Goal: Navigation & Orientation: Find specific page/section

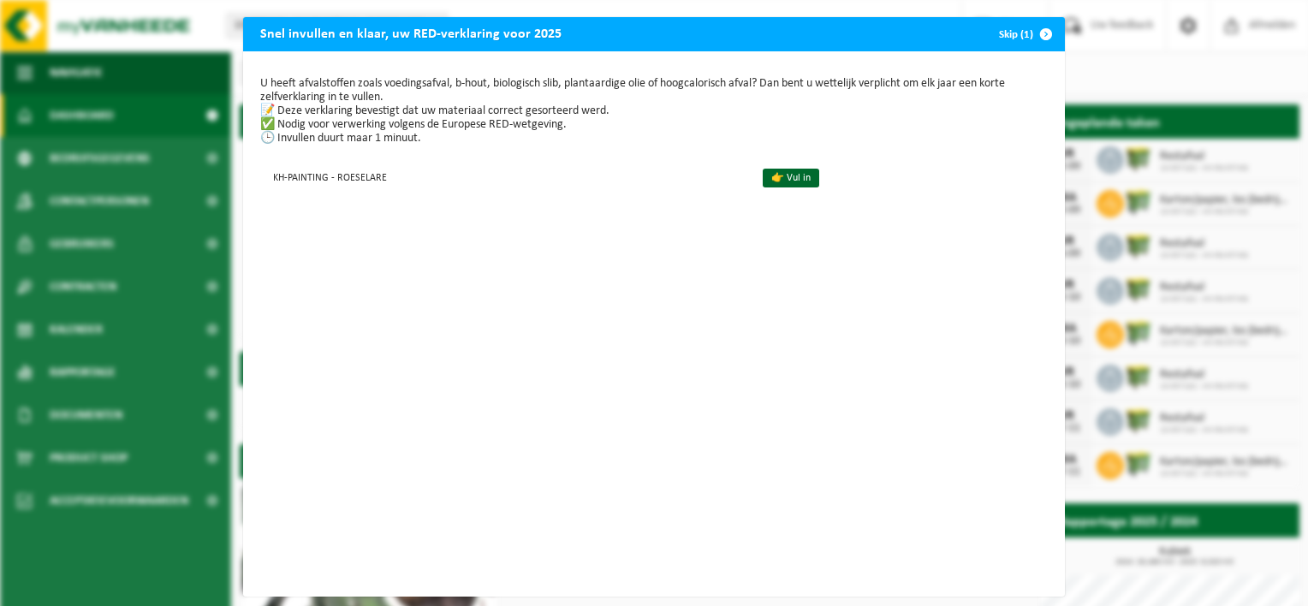
click at [1038, 32] on span "button" at bounding box center [1046, 34] width 34 height 34
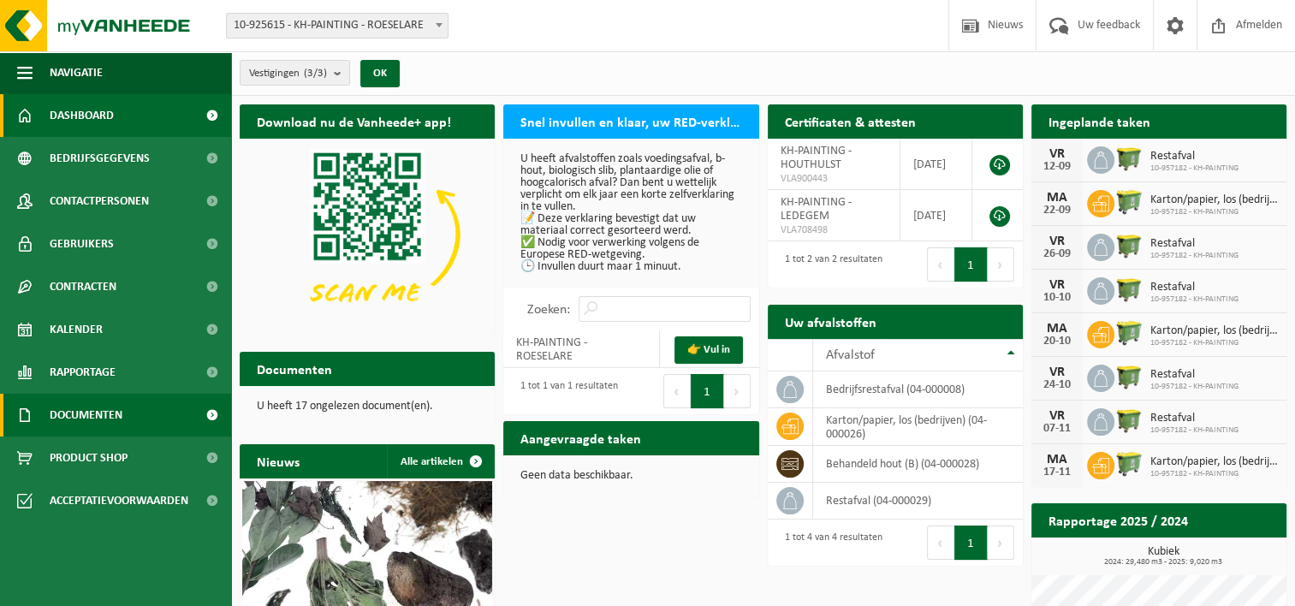
click at [206, 411] on span at bounding box center [212, 415] width 39 height 43
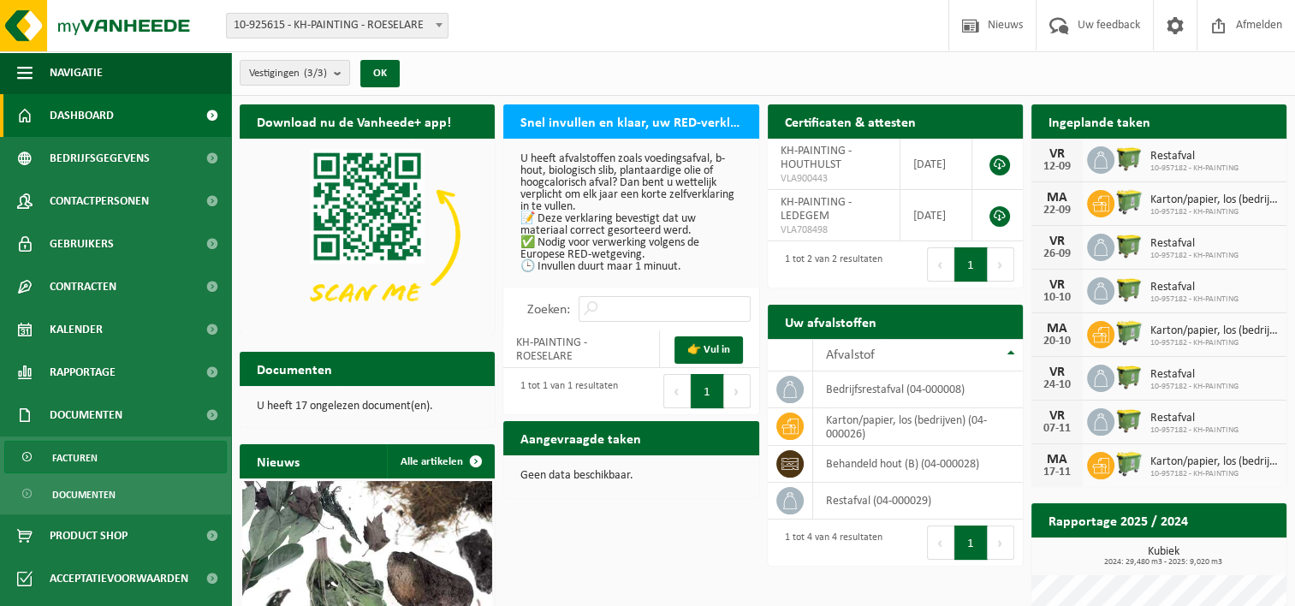
click at [164, 451] on link "Facturen" at bounding box center [115, 457] width 223 height 33
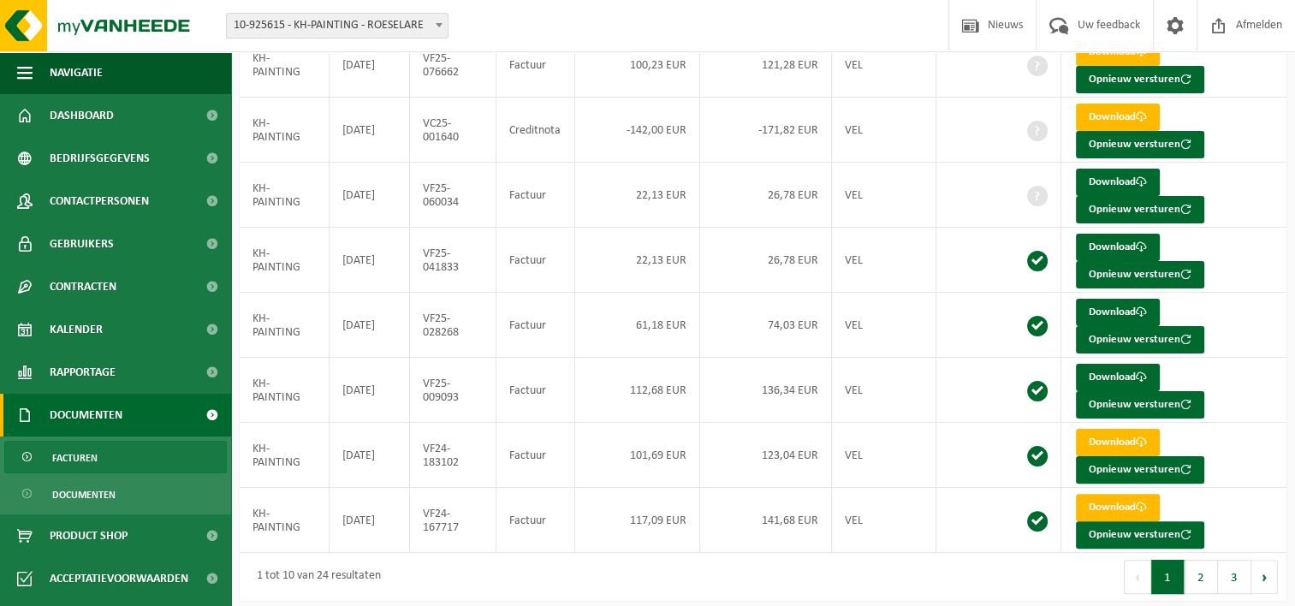
scroll to position [357, 0]
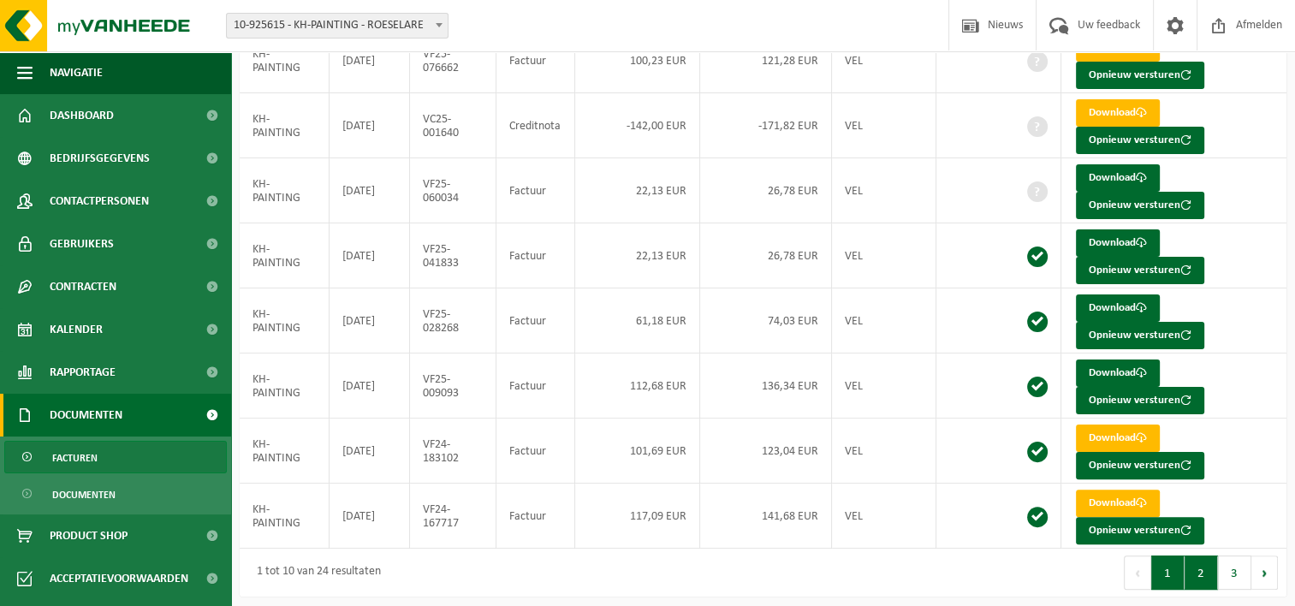
click at [1202, 575] on button "2" at bounding box center [1201, 573] width 33 height 34
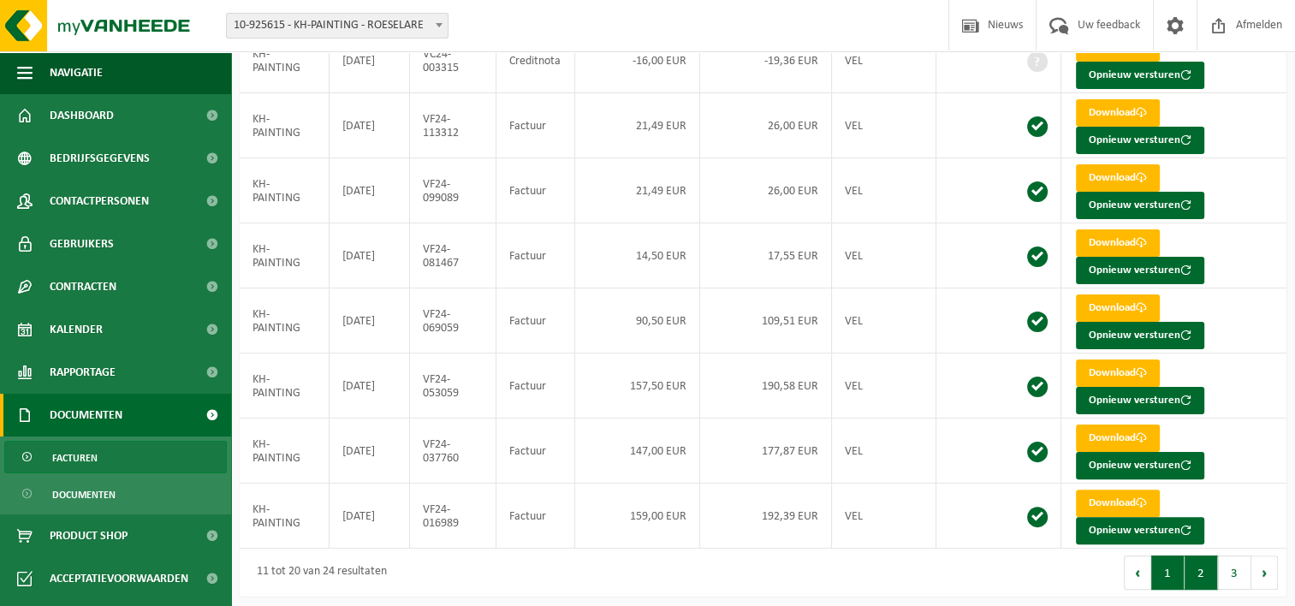
click at [1160, 562] on button "1" at bounding box center [1167, 573] width 33 height 34
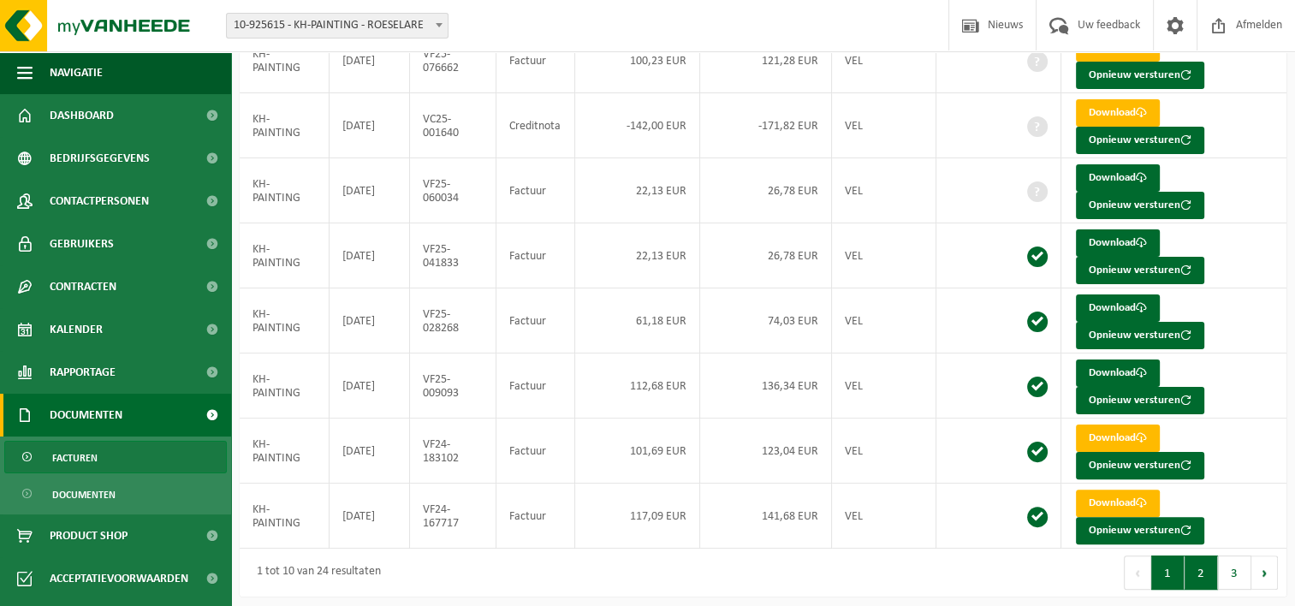
click at [1211, 571] on button "2" at bounding box center [1201, 573] width 33 height 34
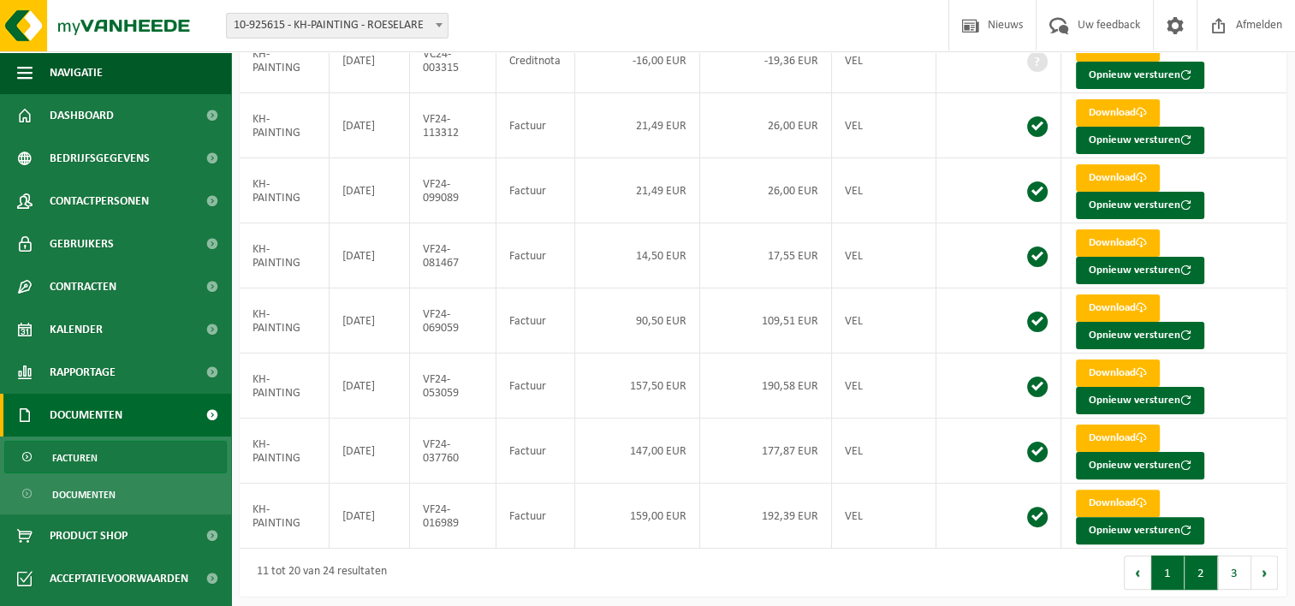
click at [1168, 571] on button "1" at bounding box center [1167, 573] width 33 height 34
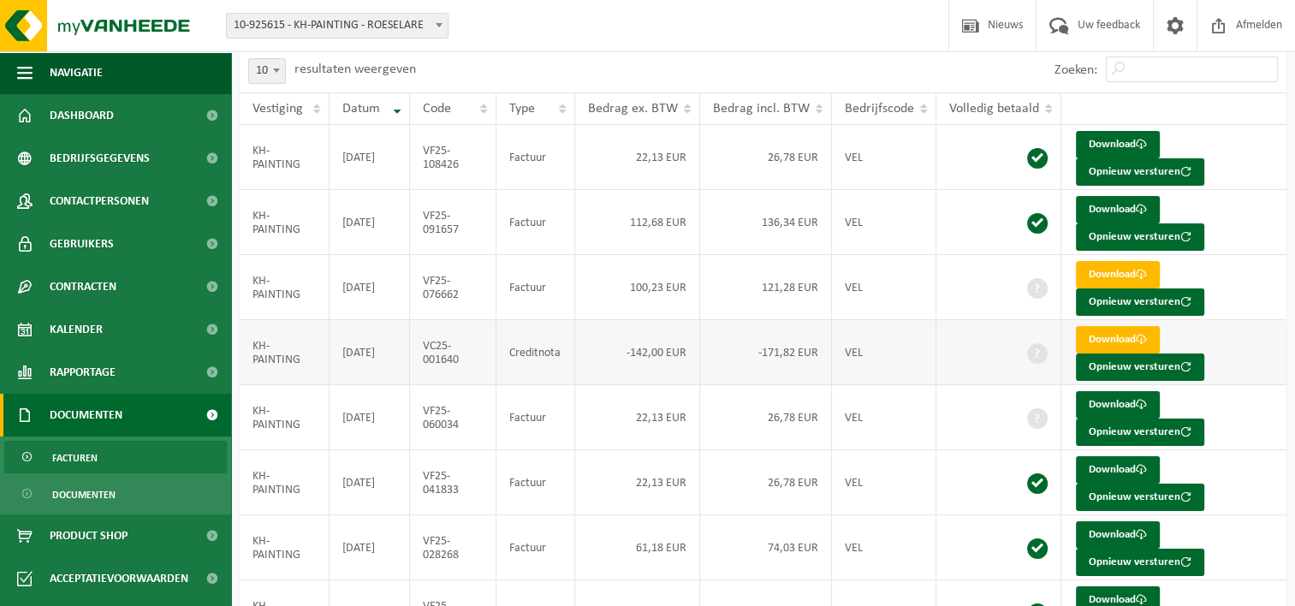
scroll to position [100, 0]
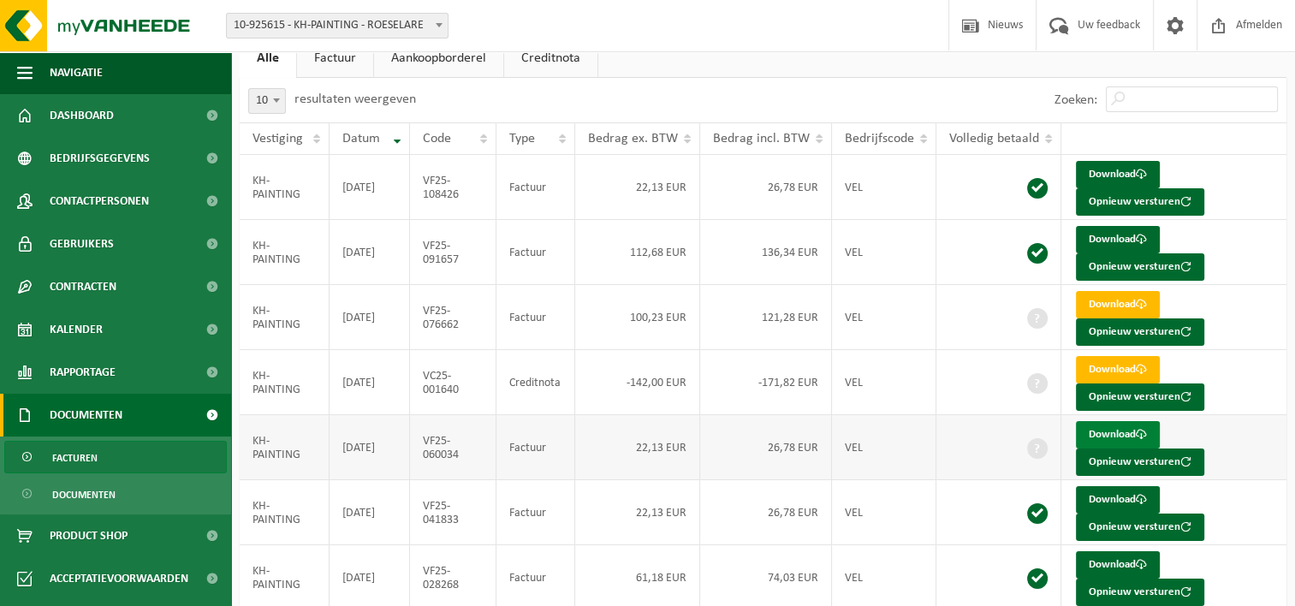
click at [1136, 431] on span at bounding box center [1141, 434] width 11 height 11
click at [1109, 299] on link "Download" at bounding box center [1118, 304] width 84 height 27
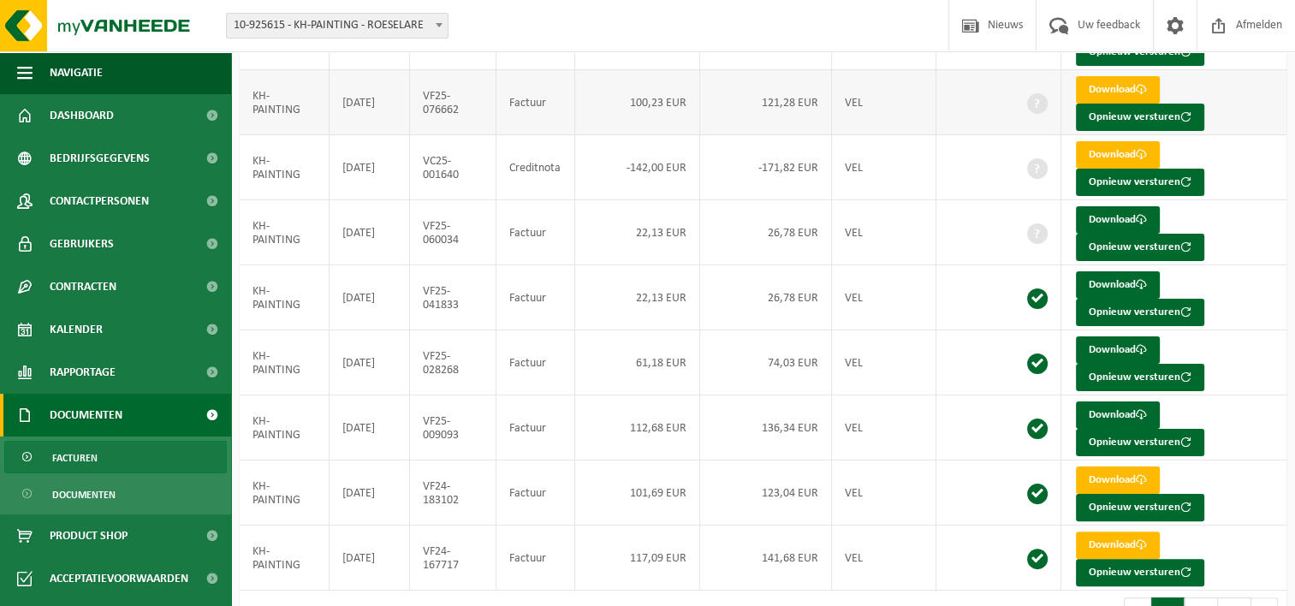
scroll to position [357, 0]
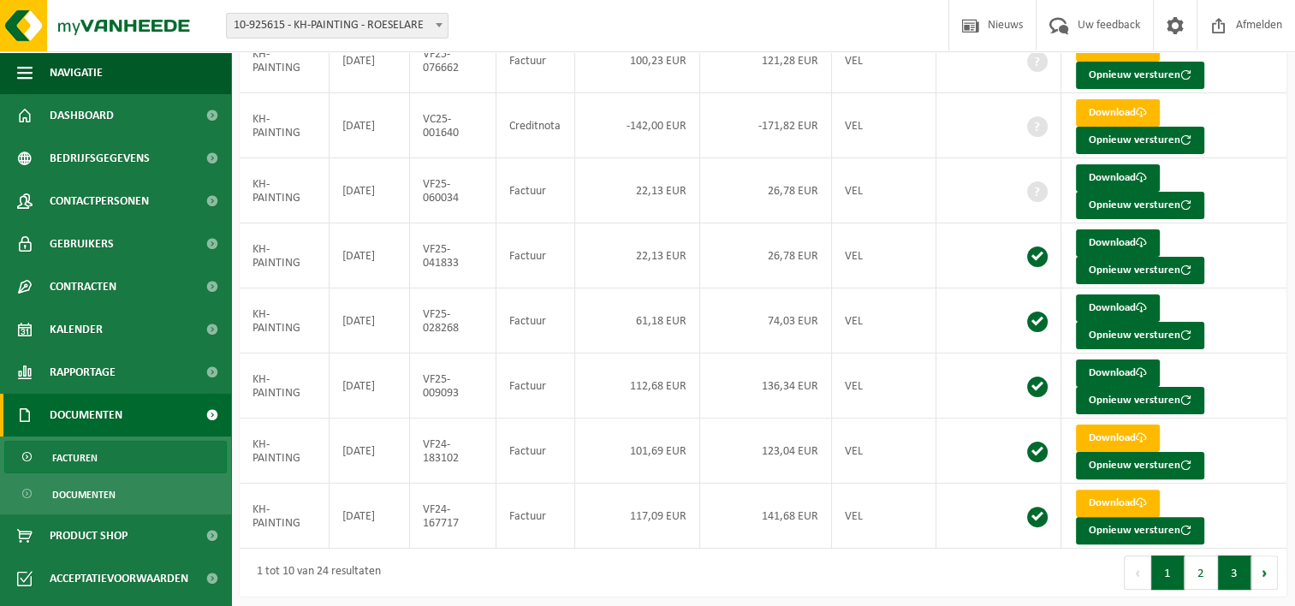
click at [1228, 558] on button "3" at bounding box center [1234, 573] width 33 height 34
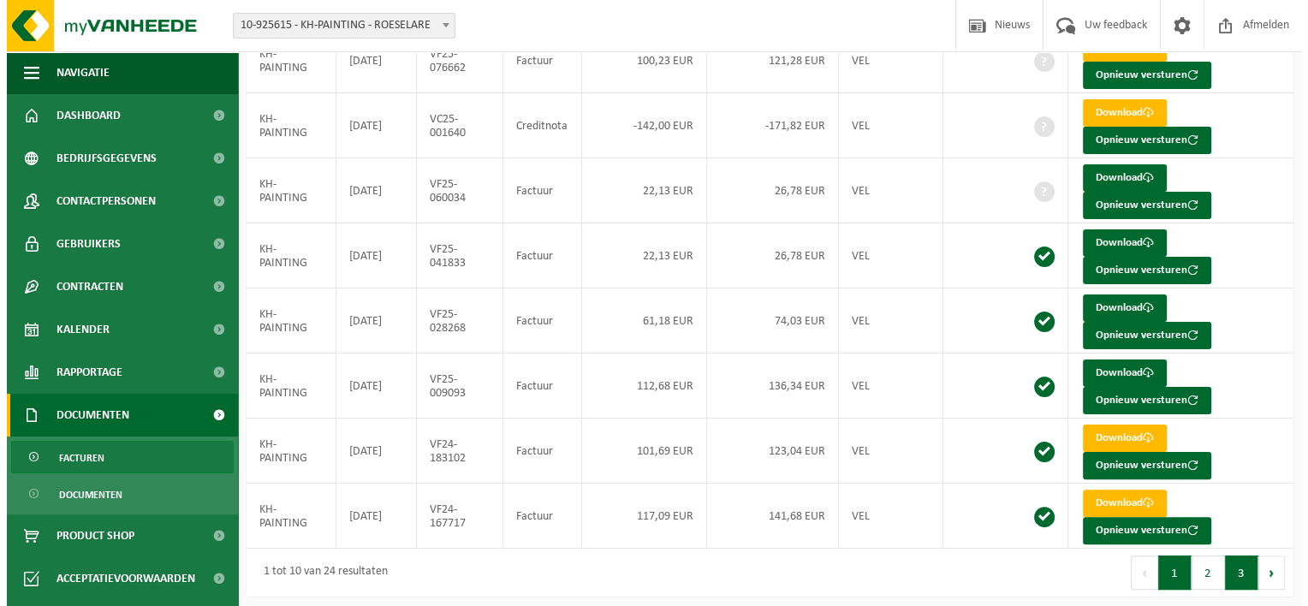
scroll to position [0, 0]
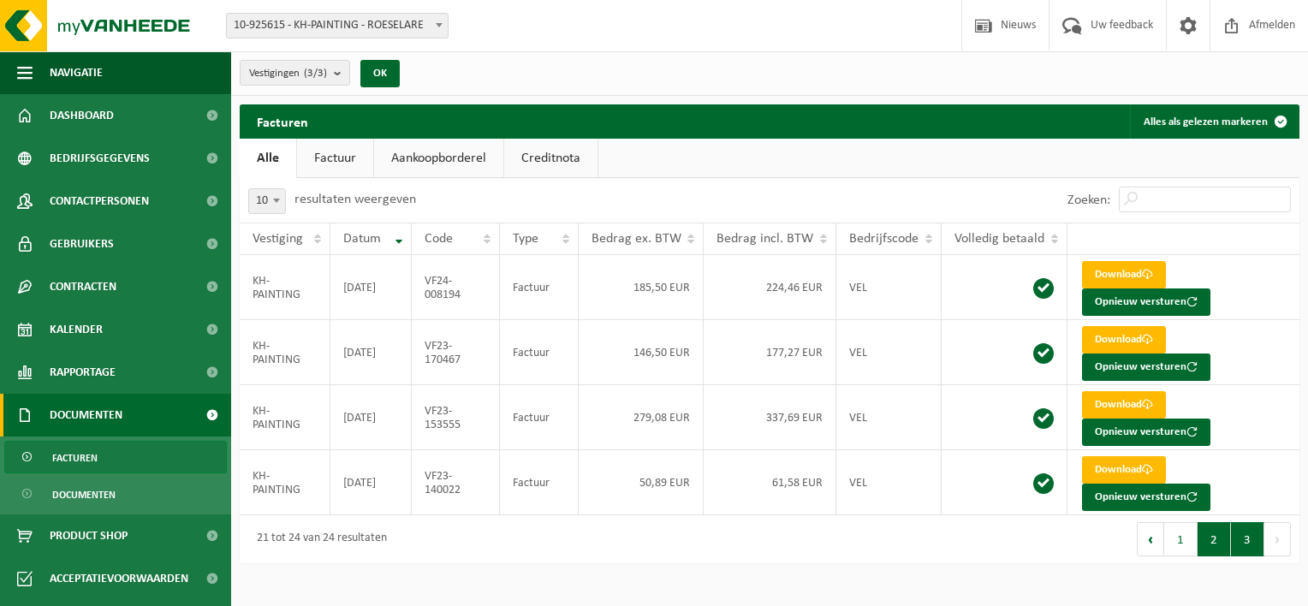
click at [1210, 542] on button "2" at bounding box center [1214, 539] width 33 height 34
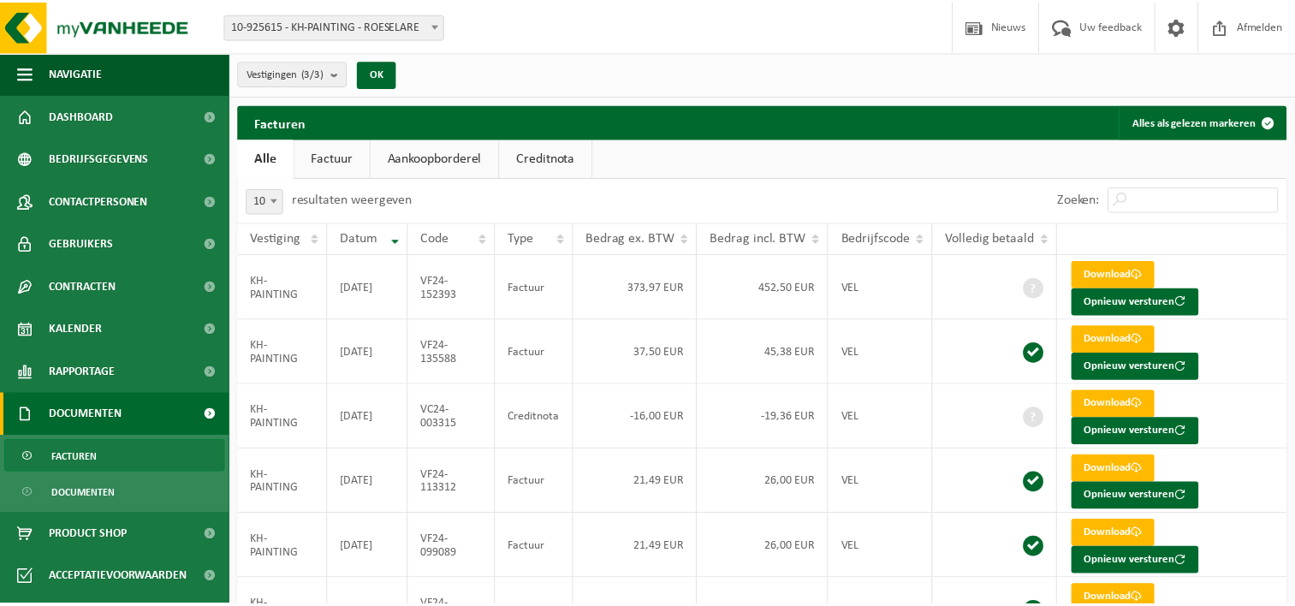
scroll to position [357, 0]
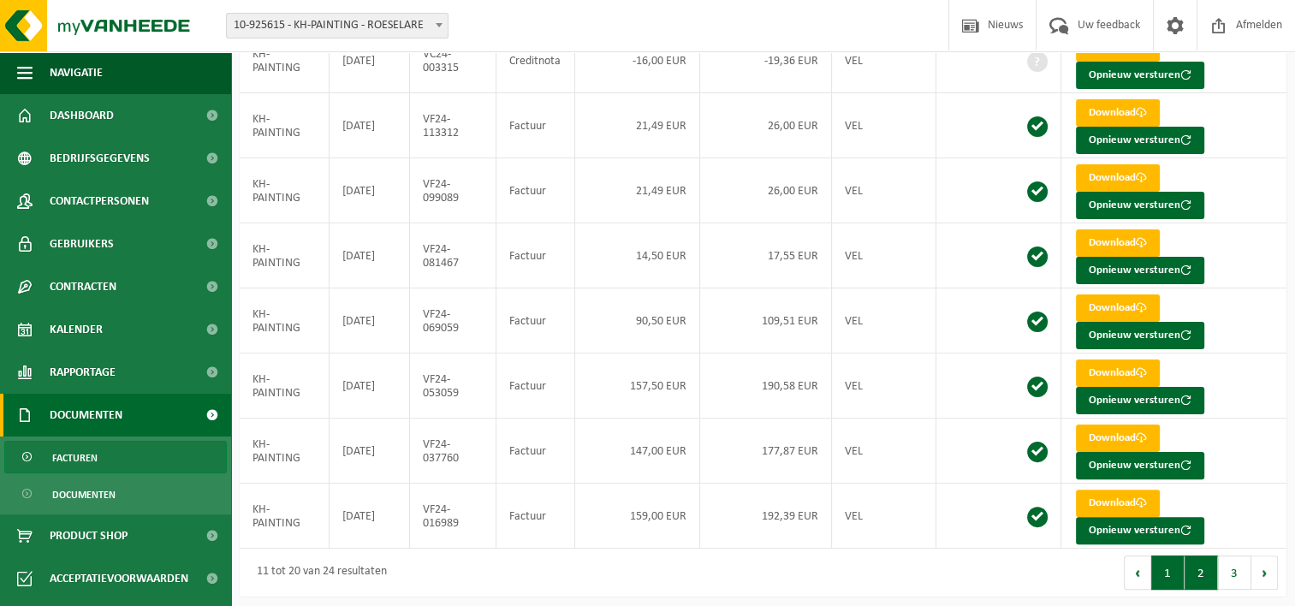
click at [1165, 565] on button "1" at bounding box center [1167, 573] width 33 height 34
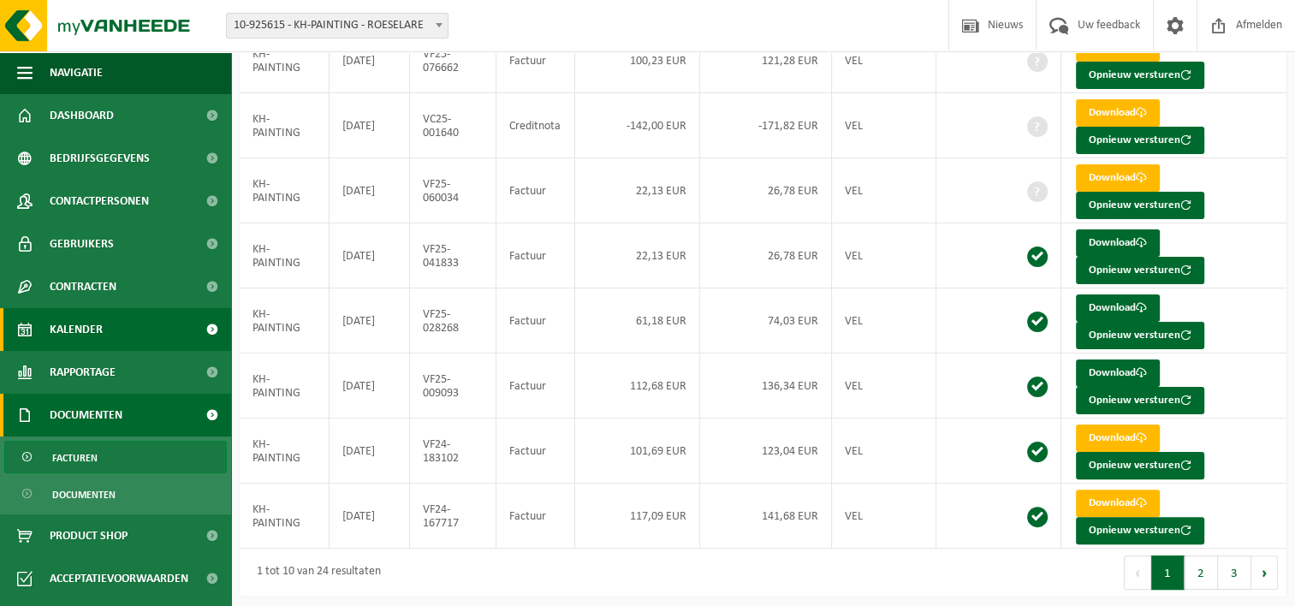
click at [74, 328] on span "Kalender" at bounding box center [76, 329] width 53 height 43
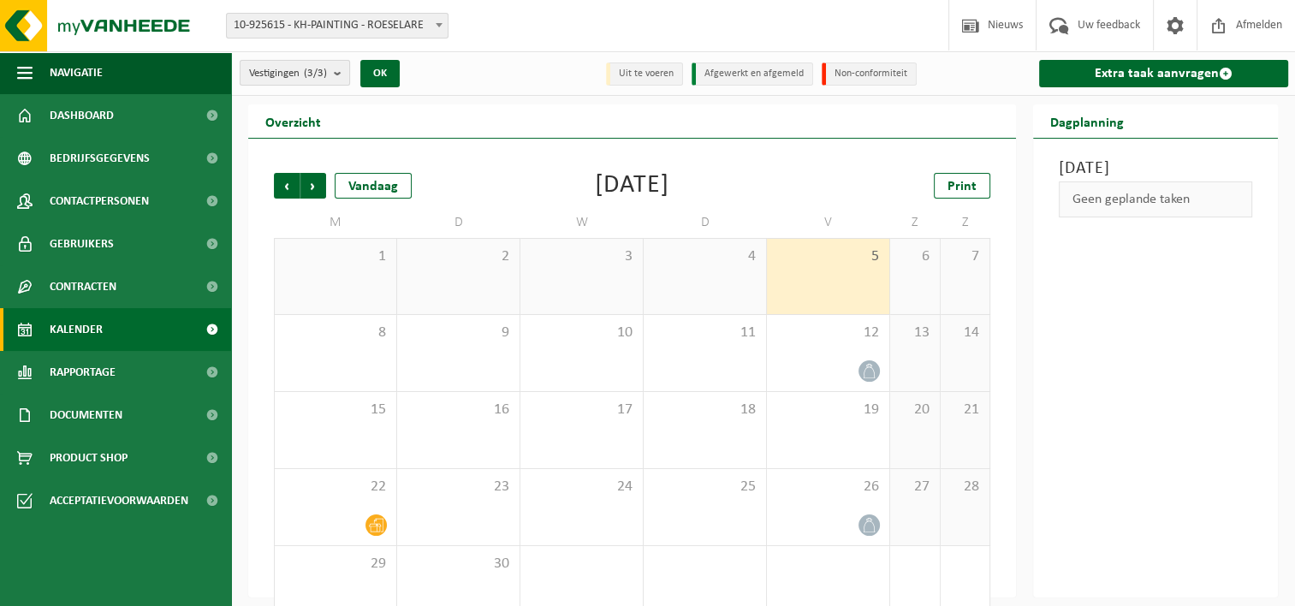
click at [345, 72] on b "submit" at bounding box center [341, 73] width 15 height 24
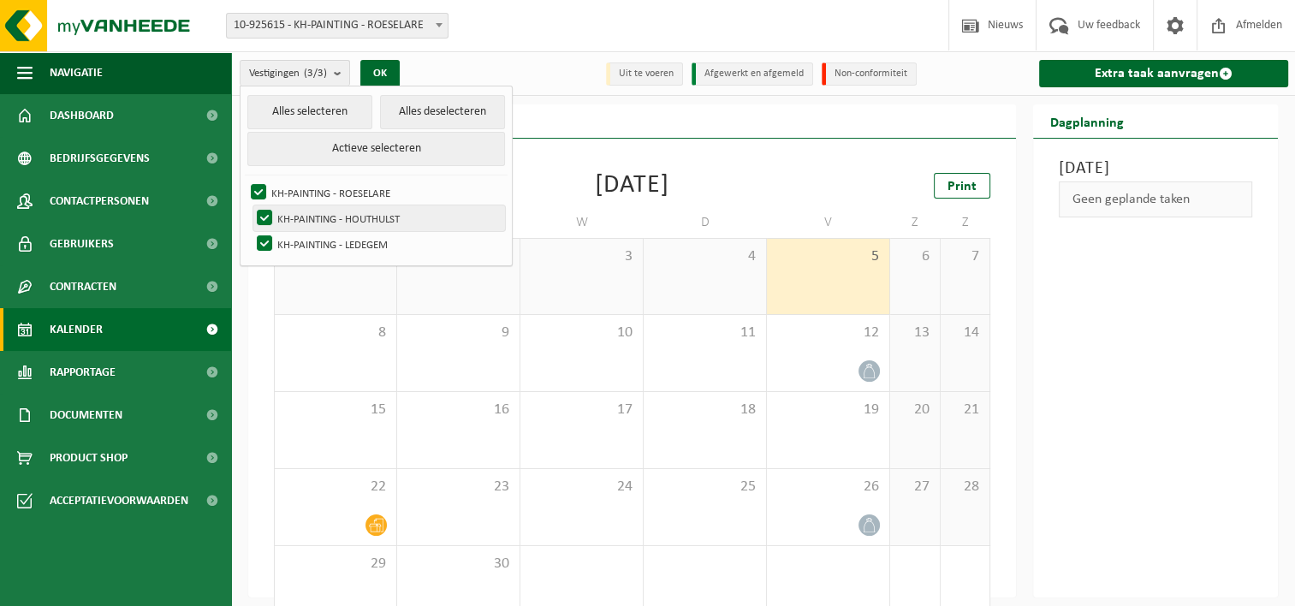
click at [335, 212] on label "KH-PAINTING - HOUTHULST" at bounding box center [379, 218] width 252 height 26
click at [251, 205] on input "KH-PAINTING - HOUTHULST" at bounding box center [250, 205] width 1 height 1
click at [335, 212] on label "KH-PAINTING - HOUTHULST" at bounding box center [379, 218] width 252 height 26
click at [251, 205] on input "KH-PAINTING - HOUTHULST" at bounding box center [250, 205] width 1 height 1
checkbox input "true"
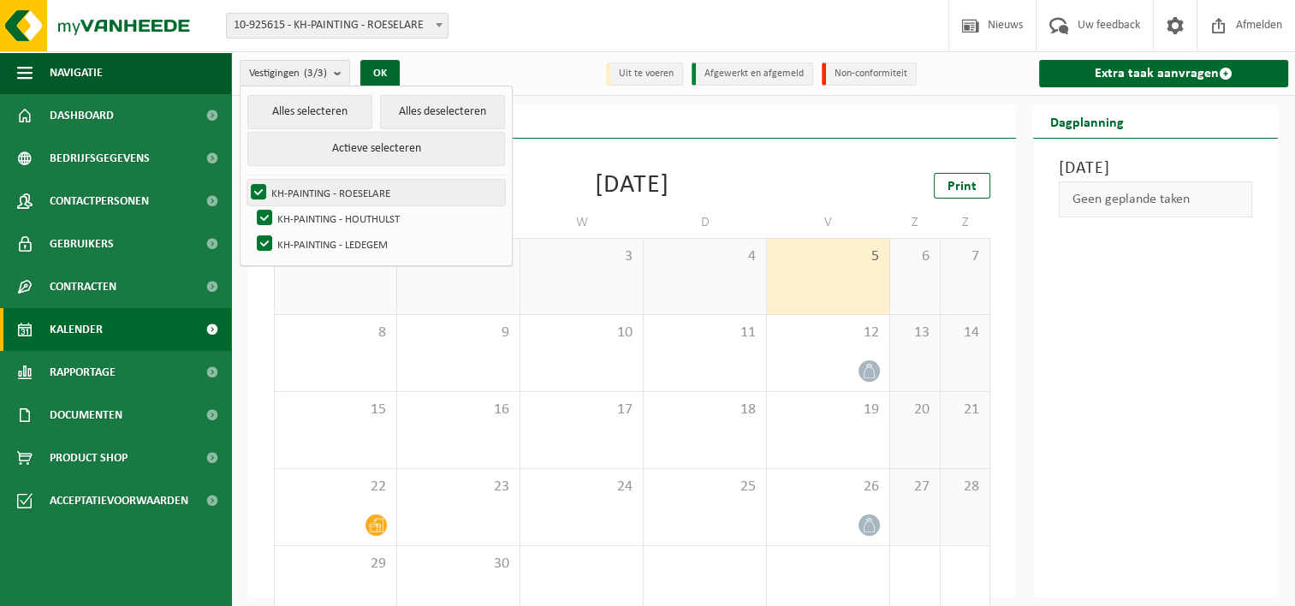
click at [260, 188] on label "KH-PAINTING - ROESELARE" at bounding box center [376, 193] width 258 height 26
click at [245, 180] on input "KH-PAINTING - ROESELARE" at bounding box center [244, 179] width 1 height 1
checkbox input "false"
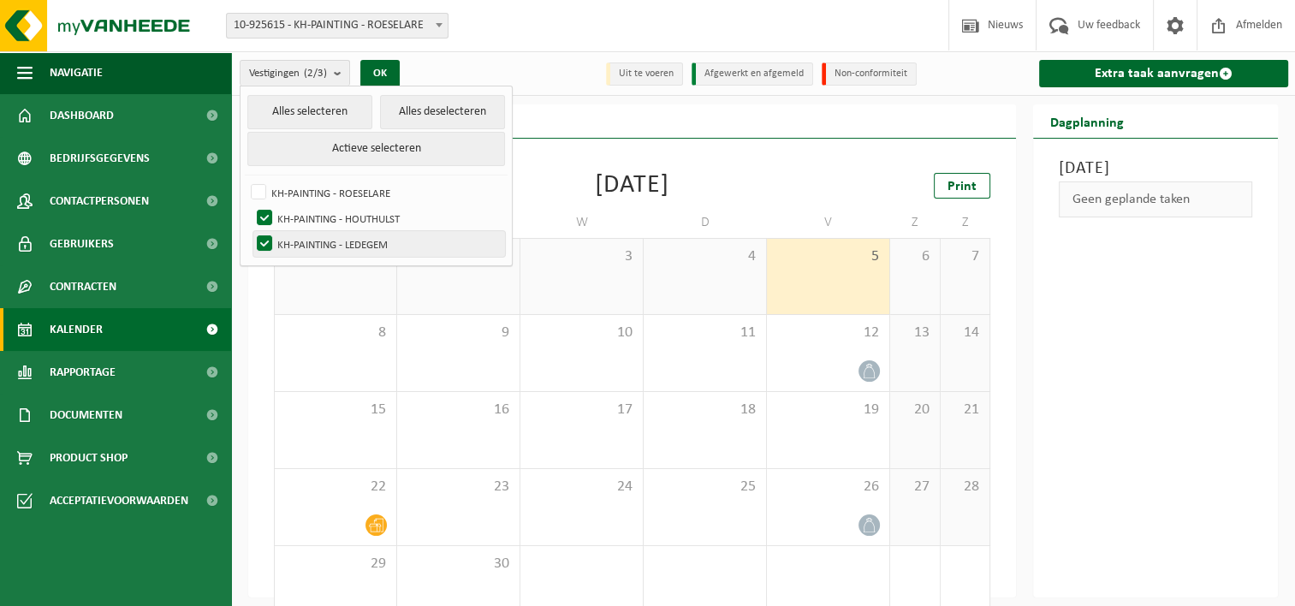
click at [264, 239] on label "KH-PAINTING - LEDEGEM" at bounding box center [379, 244] width 252 height 26
click at [251, 231] on input "KH-PAINTING - LEDEGEM" at bounding box center [250, 230] width 1 height 1
checkbox input "false"
click at [332, 217] on label "KH-PAINTING - HOUTHULST" at bounding box center [379, 218] width 252 height 26
click at [251, 205] on input "KH-PAINTING - HOUTHULST" at bounding box center [250, 205] width 1 height 1
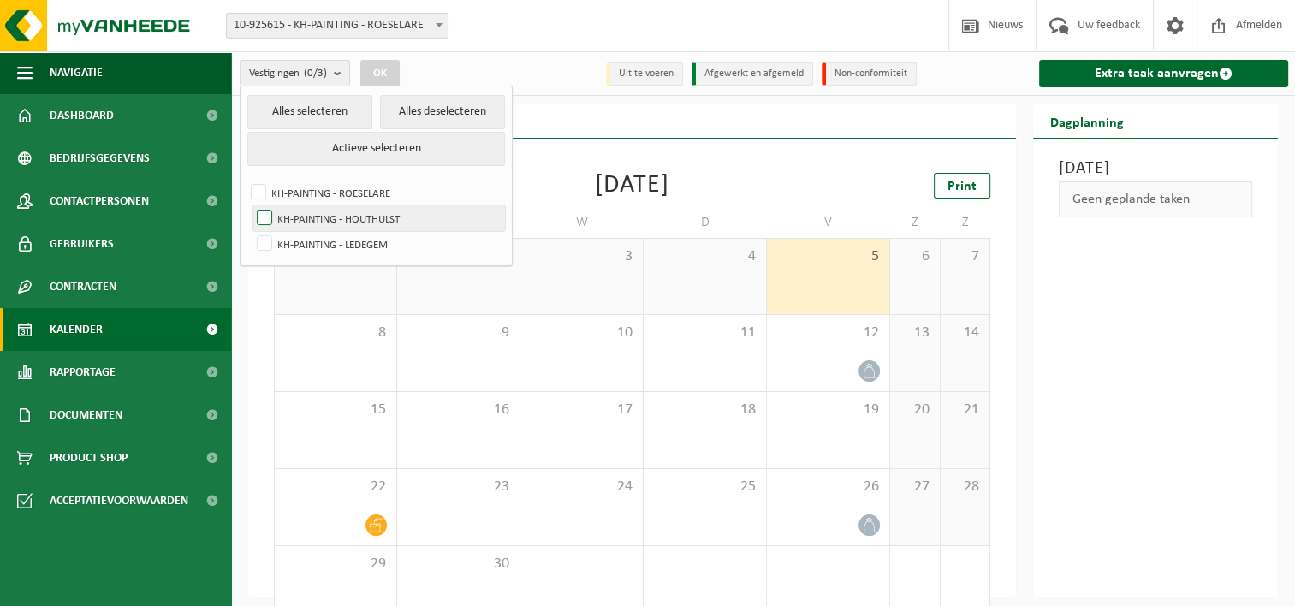
click at [332, 217] on label "KH-PAINTING - HOUTHULST" at bounding box center [379, 218] width 252 height 26
click at [251, 205] on input "KH-PAINTING - HOUTHULST" at bounding box center [250, 205] width 1 height 1
checkbox input "true"
click at [599, 146] on div "Vorige Volgende Vandaag September 2025 Print M D W D V Z Z 1 2 3 4 5 6 7 8 9 10…" at bounding box center [632, 368] width 768 height 459
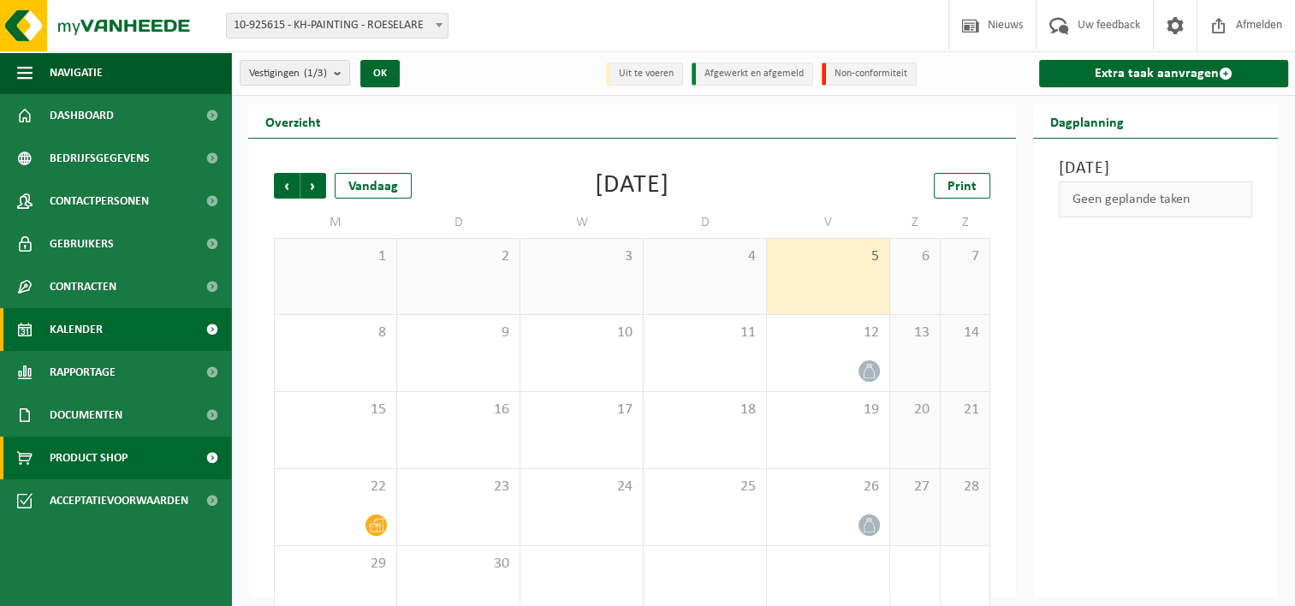
click at [212, 452] on span at bounding box center [212, 458] width 39 height 43
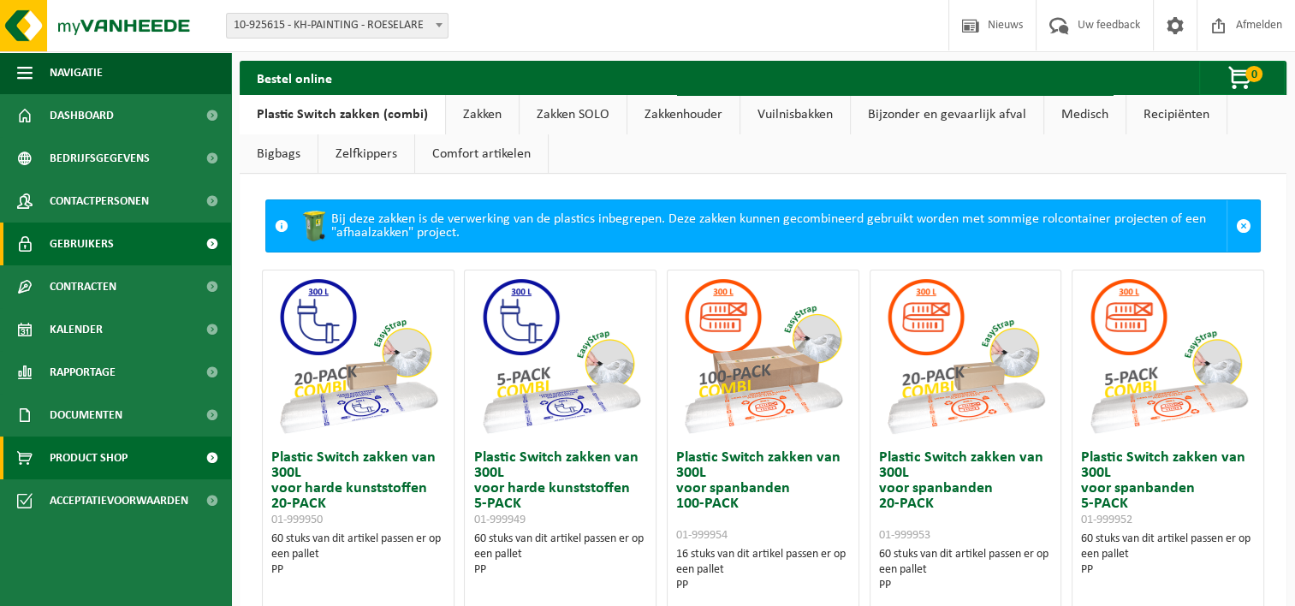
click at [200, 241] on span at bounding box center [212, 244] width 39 height 43
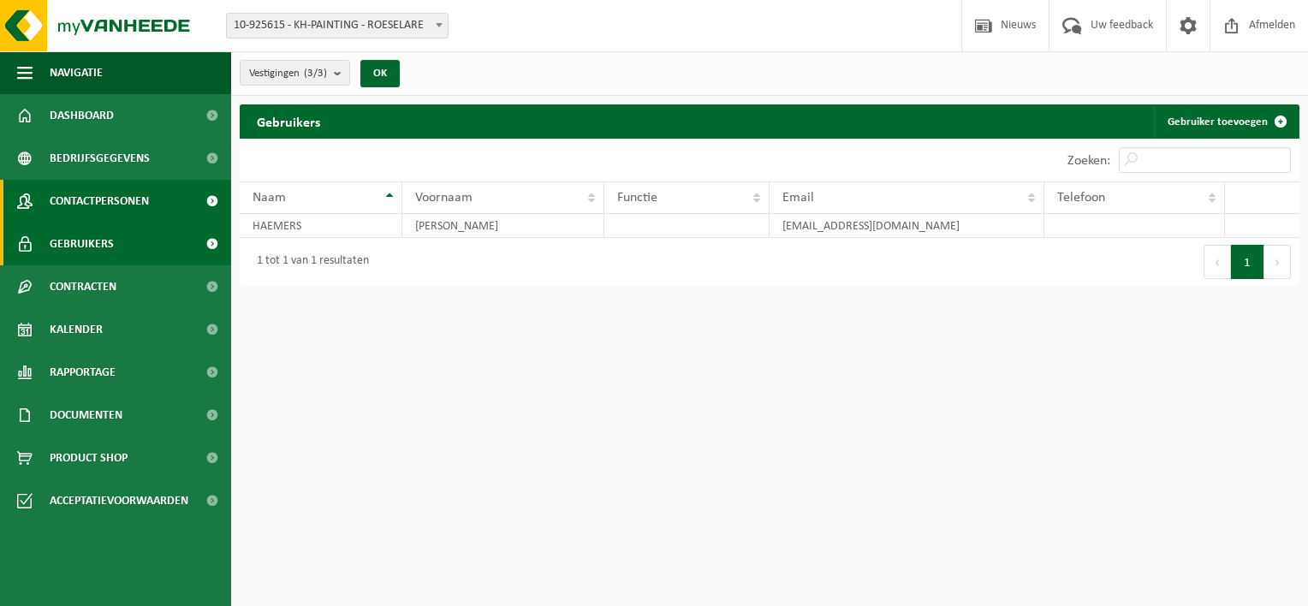
click at [207, 195] on span at bounding box center [212, 201] width 39 height 43
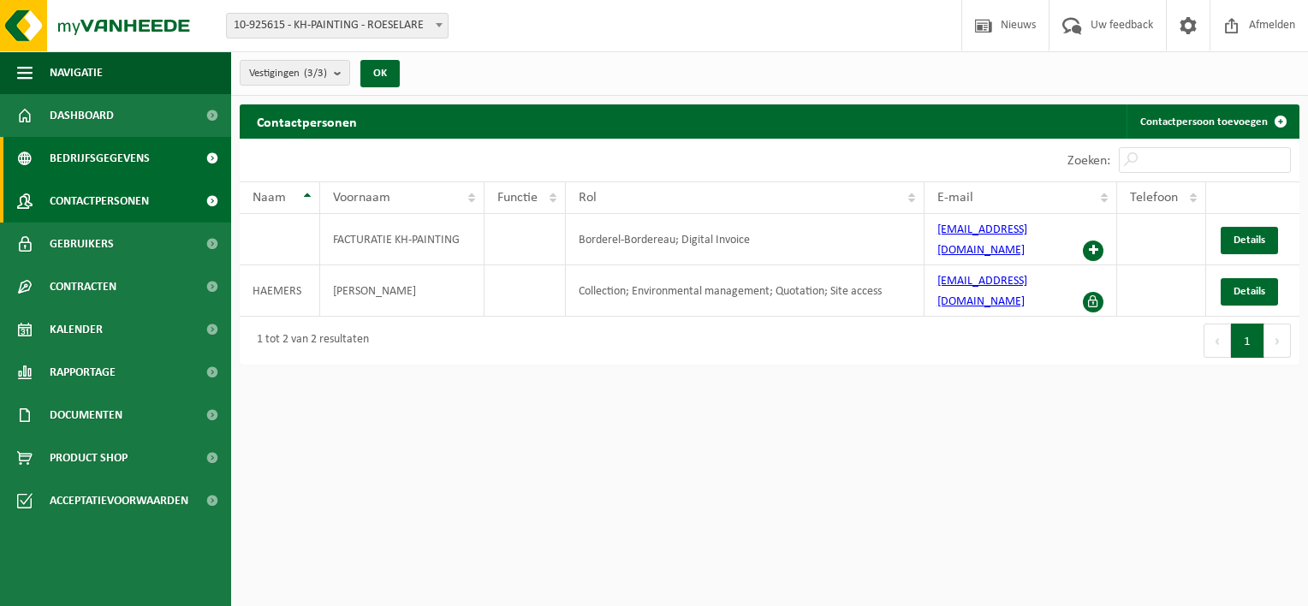
click at [204, 157] on span at bounding box center [212, 158] width 39 height 43
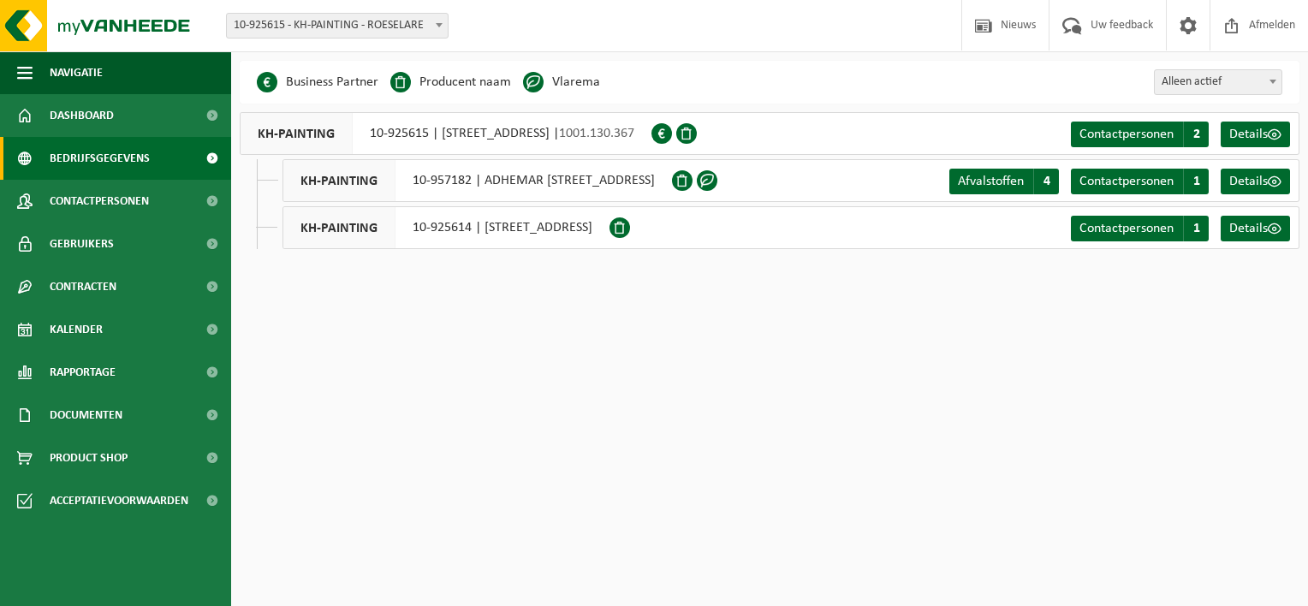
click at [630, 226] on span at bounding box center [620, 227] width 21 height 21
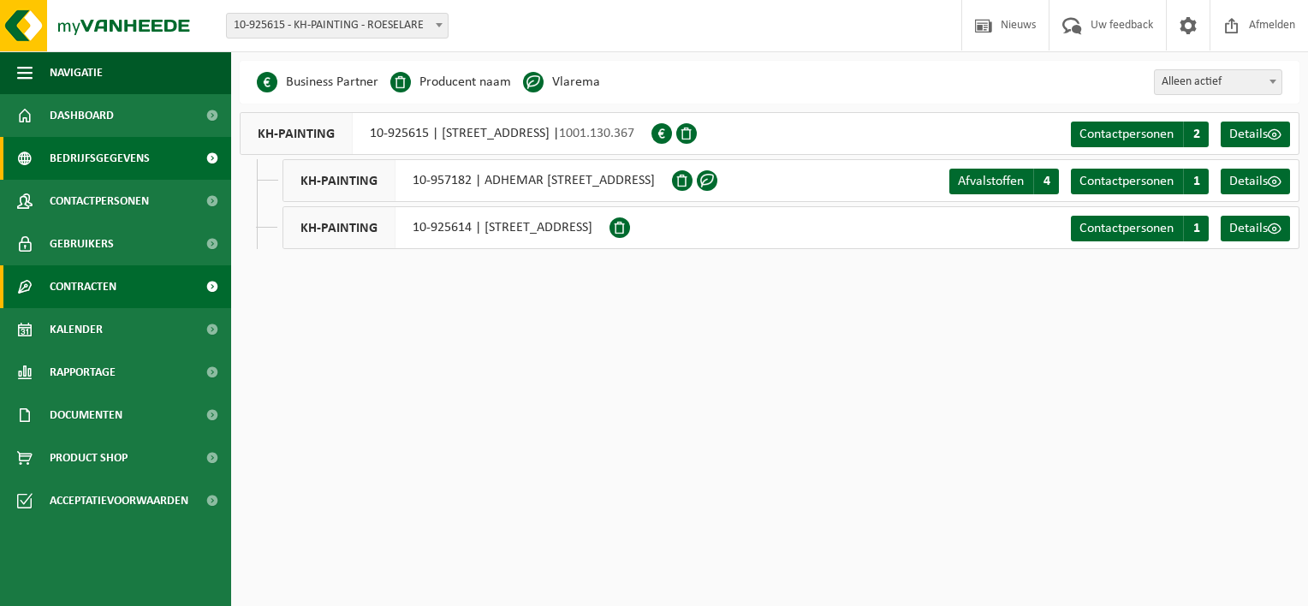
click at [211, 282] on span at bounding box center [212, 286] width 39 height 43
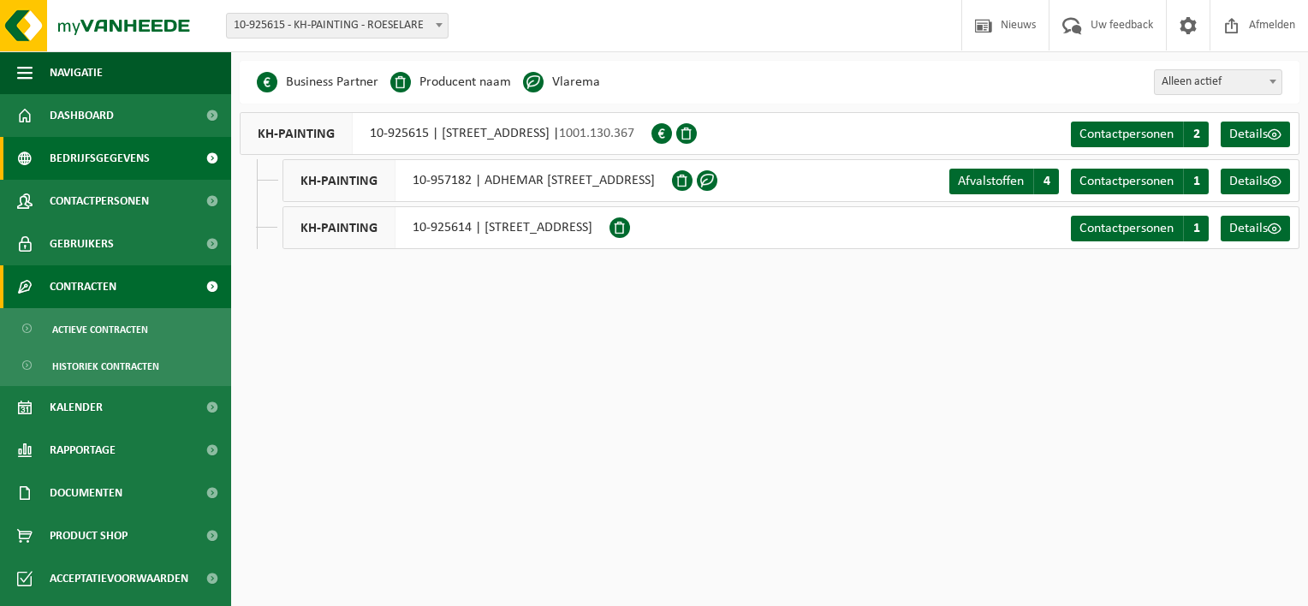
click at [212, 280] on span at bounding box center [212, 286] width 39 height 43
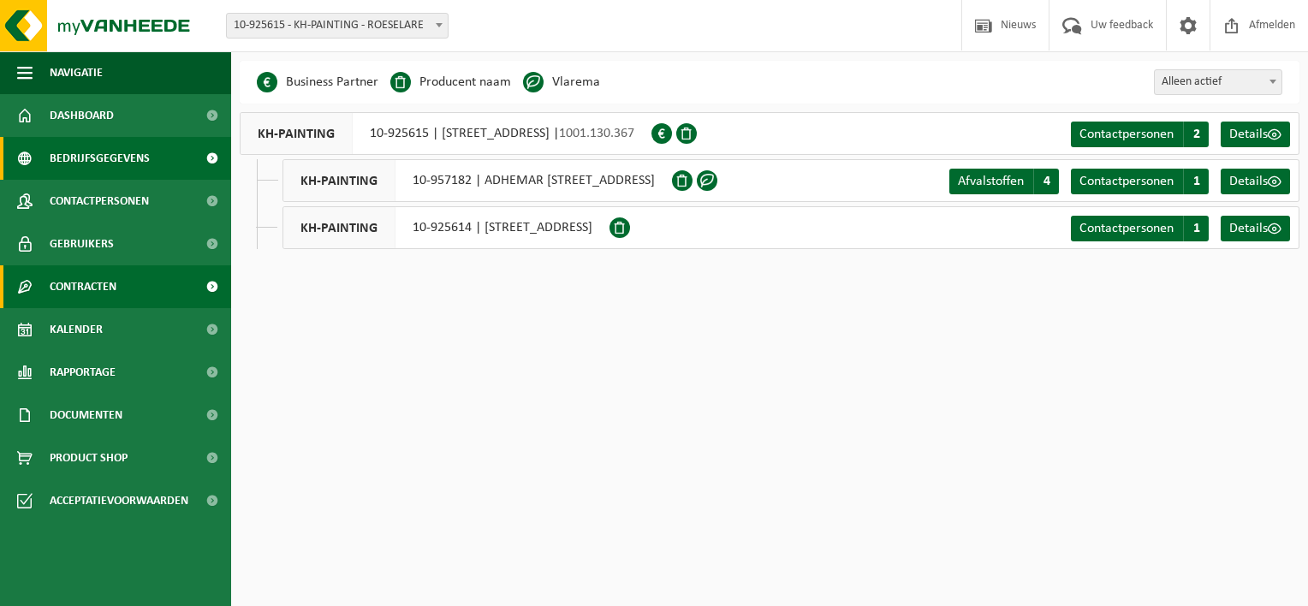
click at [213, 279] on span at bounding box center [212, 286] width 39 height 43
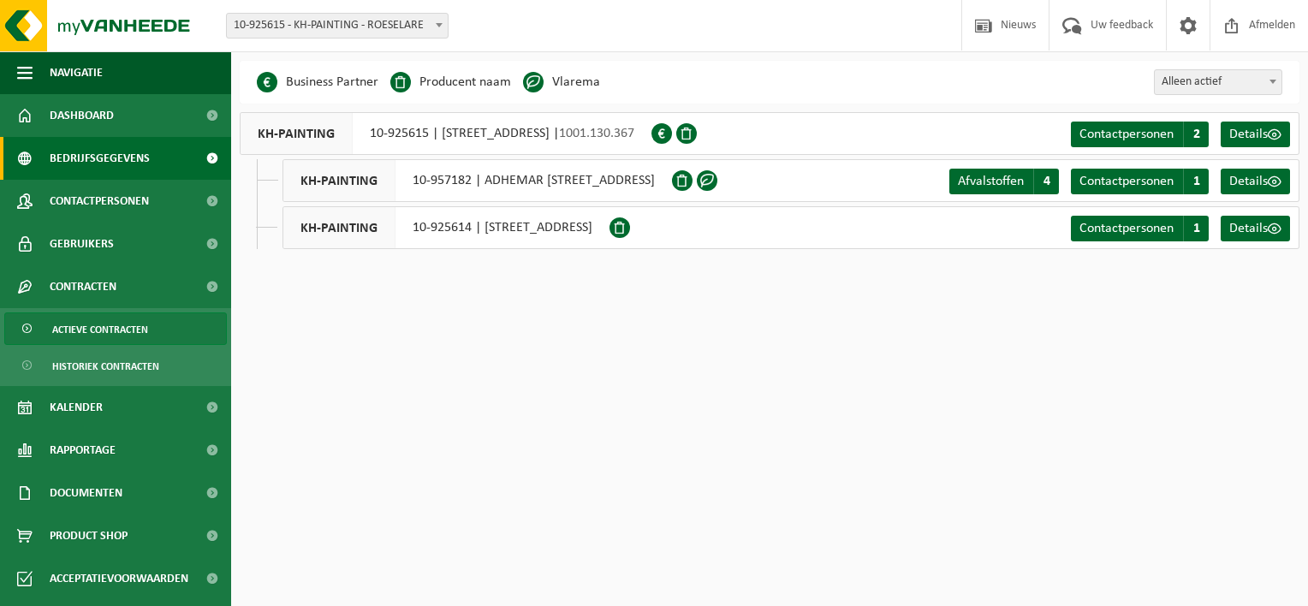
click at [134, 333] on span "Actieve contracten" at bounding box center [100, 329] width 96 height 33
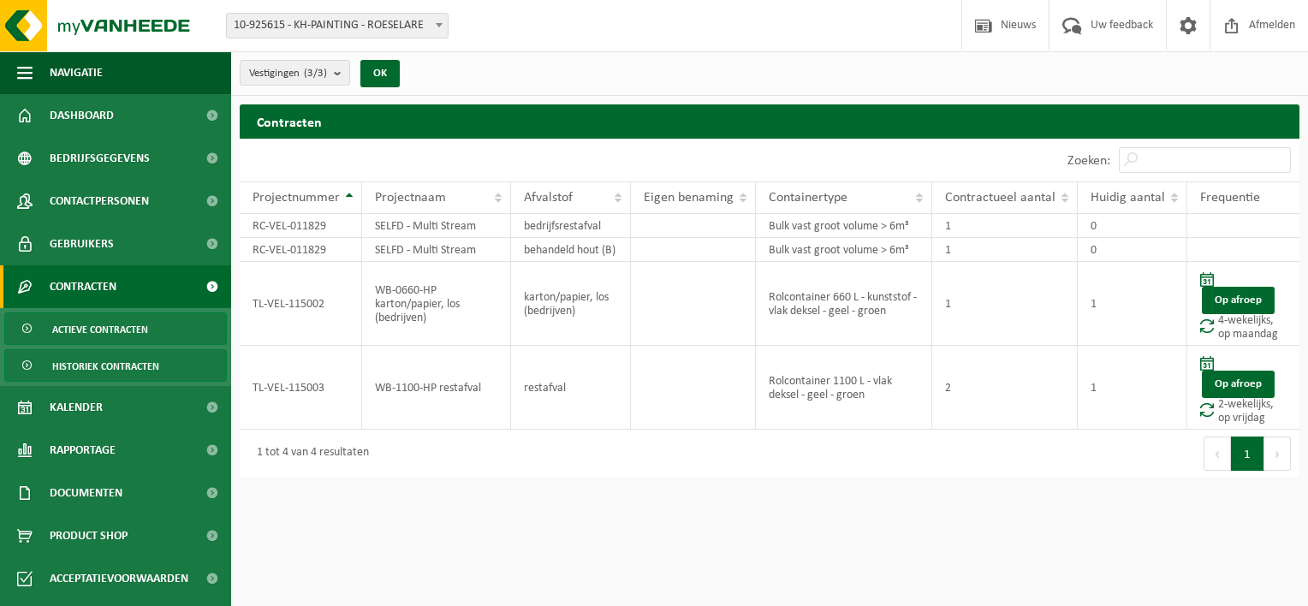
click at [136, 361] on span "Historiek contracten" at bounding box center [105, 366] width 107 height 33
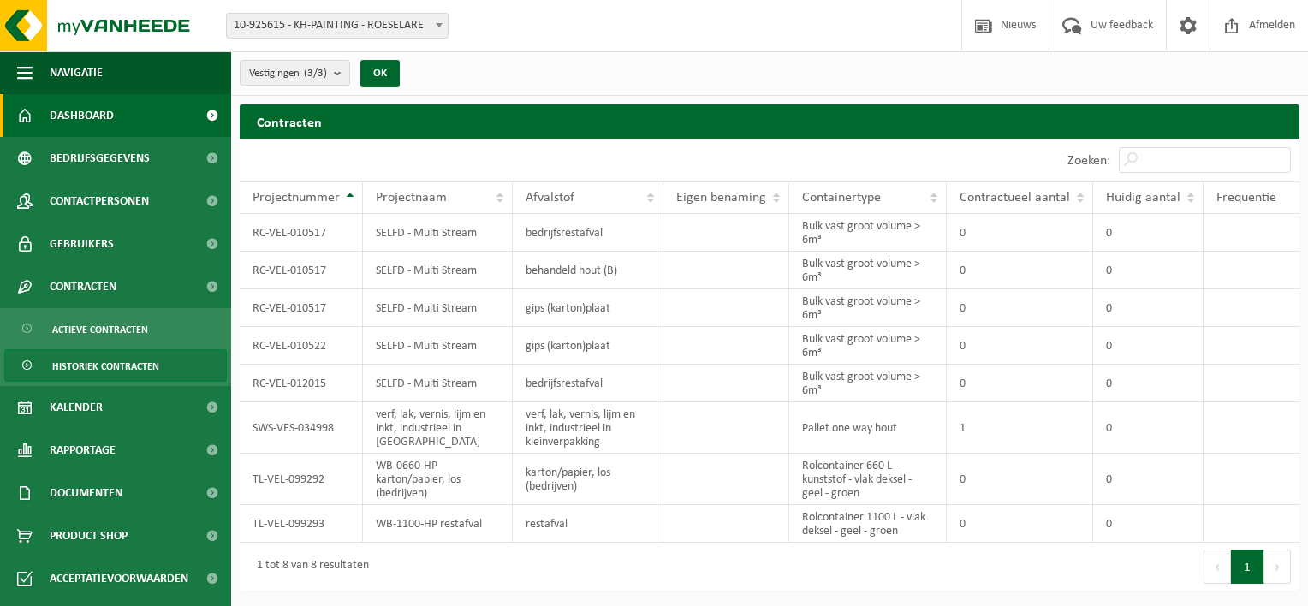
click at [123, 115] on link "Dashboard" at bounding box center [115, 115] width 231 height 43
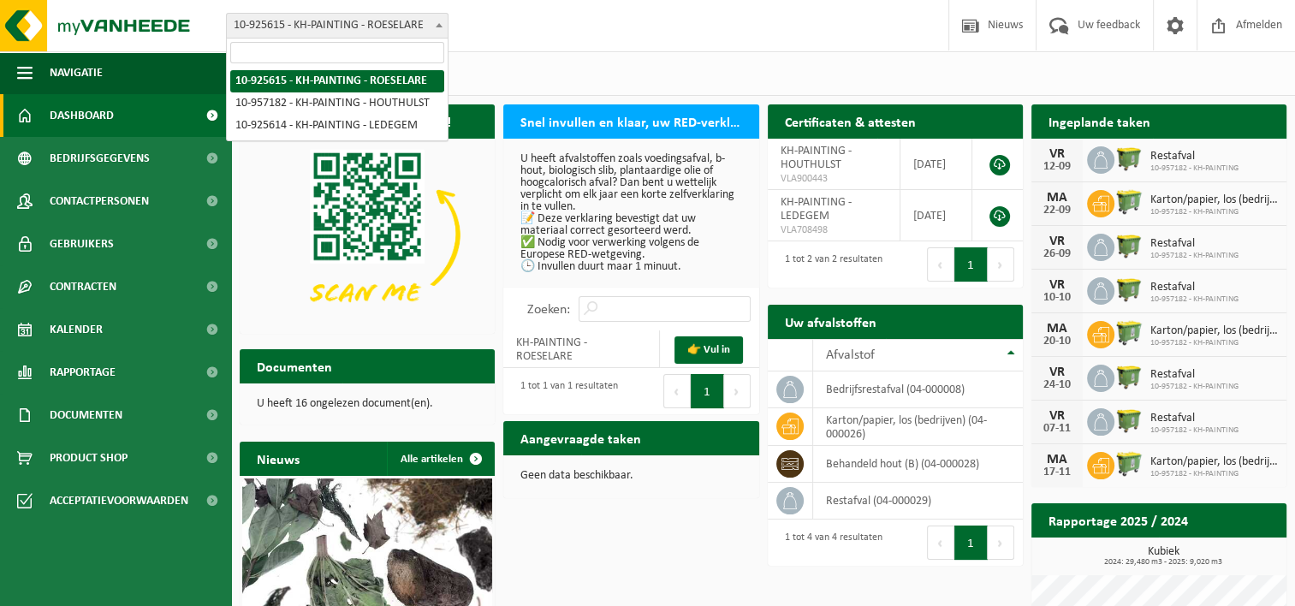
click at [420, 17] on span "10-925615 - KH-PAINTING - ROESELARE" at bounding box center [337, 26] width 221 height 24
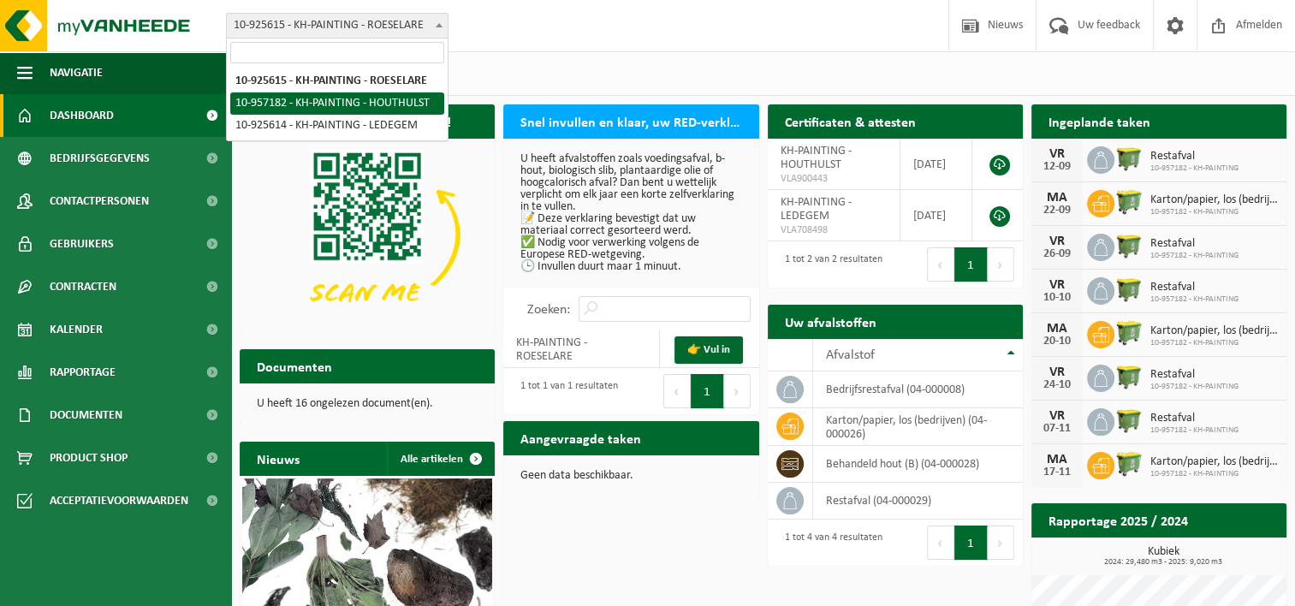
select select "147534"
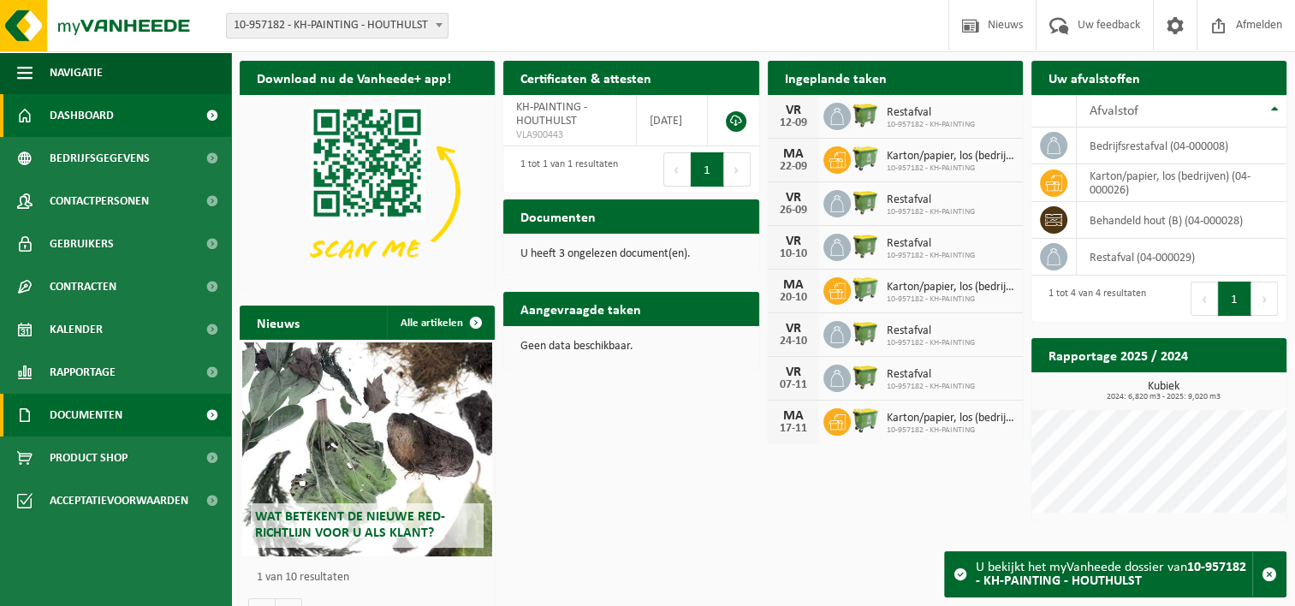
click at [215, 407] on span at bounding box center [212, 415] width 39 height 43
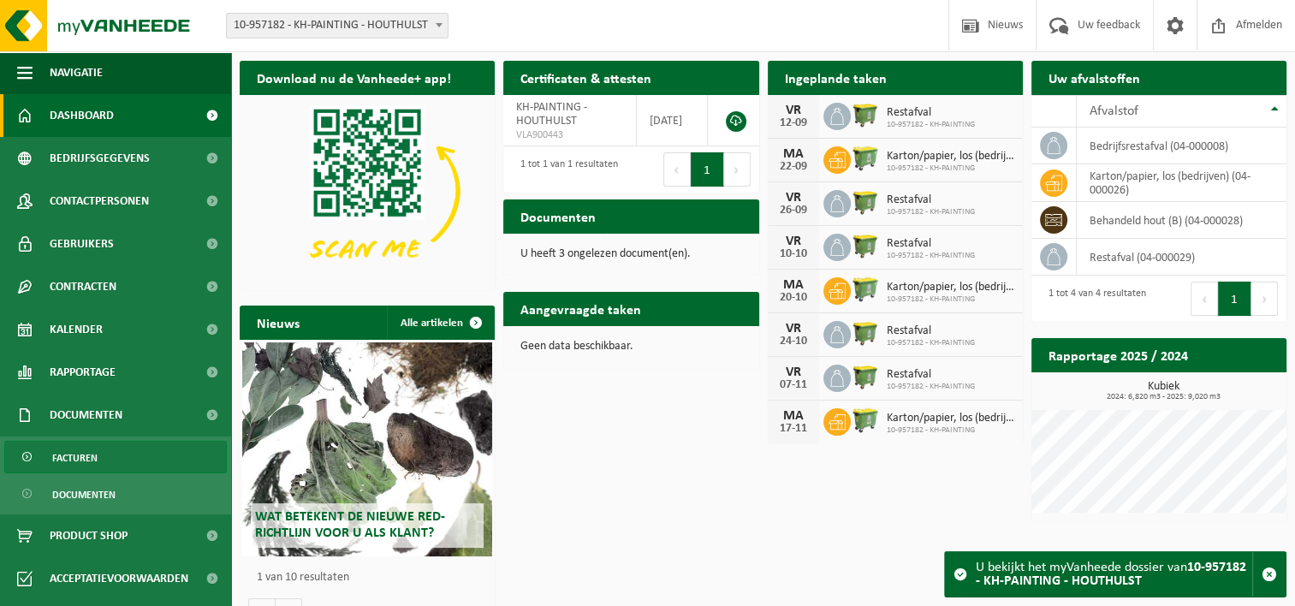
click at [93, 459] on span "Facturen" at bounding box center [74, 458] width 45 height 33
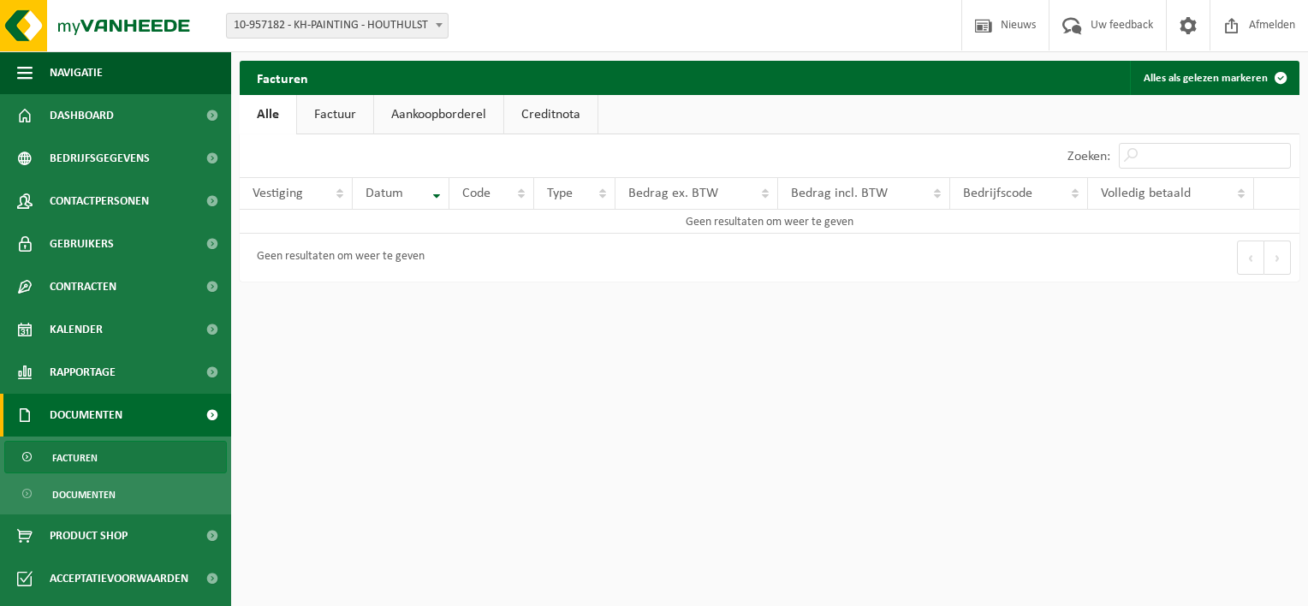
click at [342, 118] on link "Factuur" at bounding box center [335, 114] width 76 height 39
click at [449, 116] on link "Aankoopborderel" at bounding box center [440, 114] width 129 height 39
click at [542, 113] on link "Creditnota" at bounding box center [558, 114] width 93 height 39
click at [317, 120] on link "Factuur" at bounding box center [334, 114] width 76 height 39
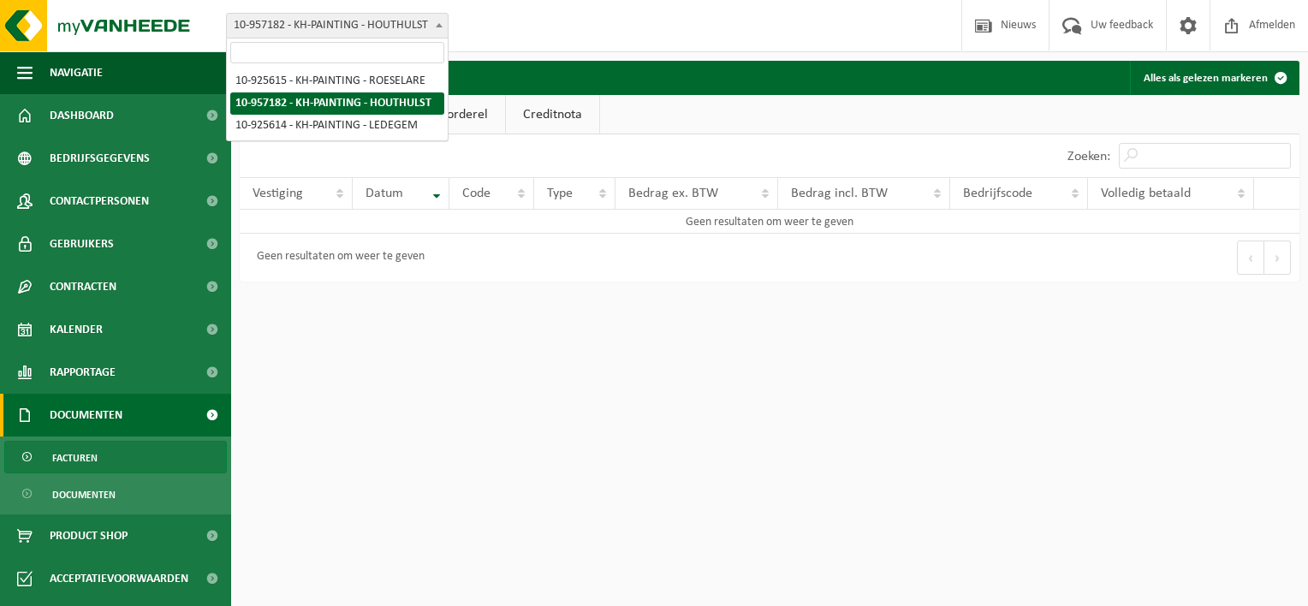
click at [432, 21] on span at bounding box center [439, 25] width 17 height 22
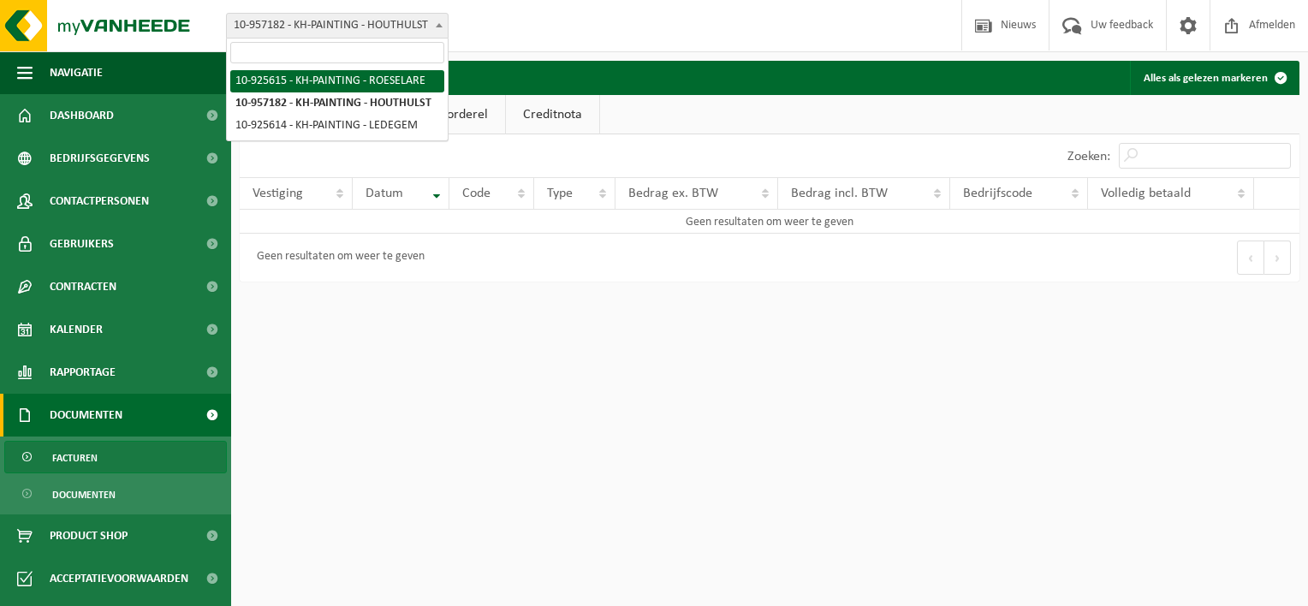
select select "132138"
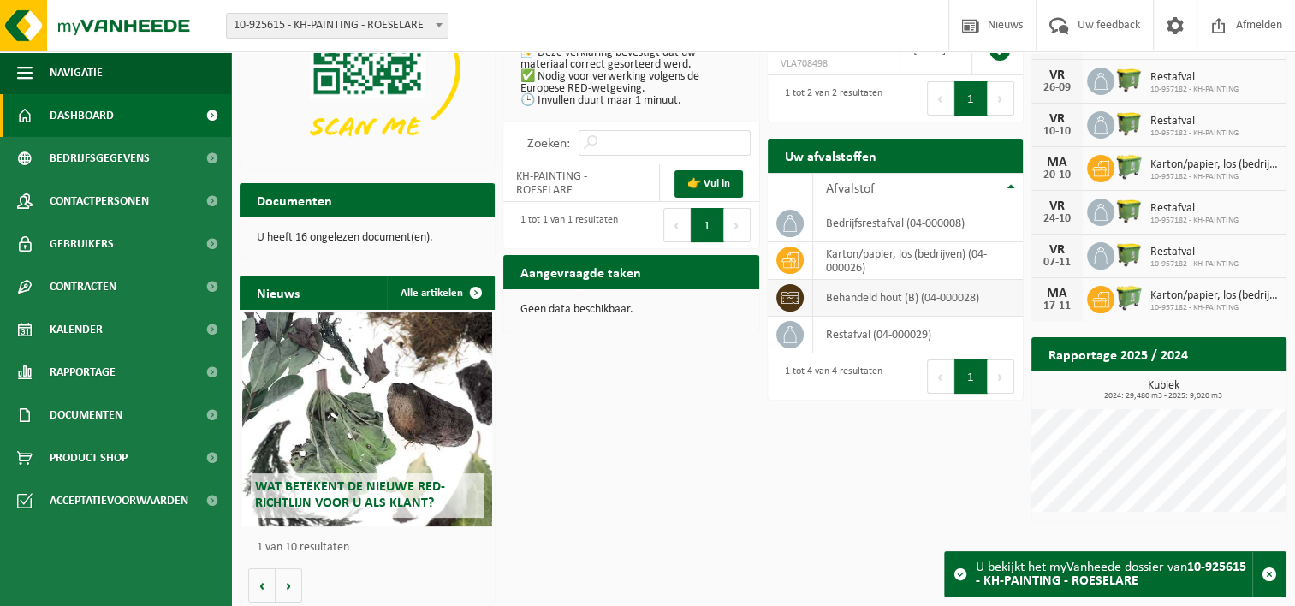
scroll to position [170, 0]
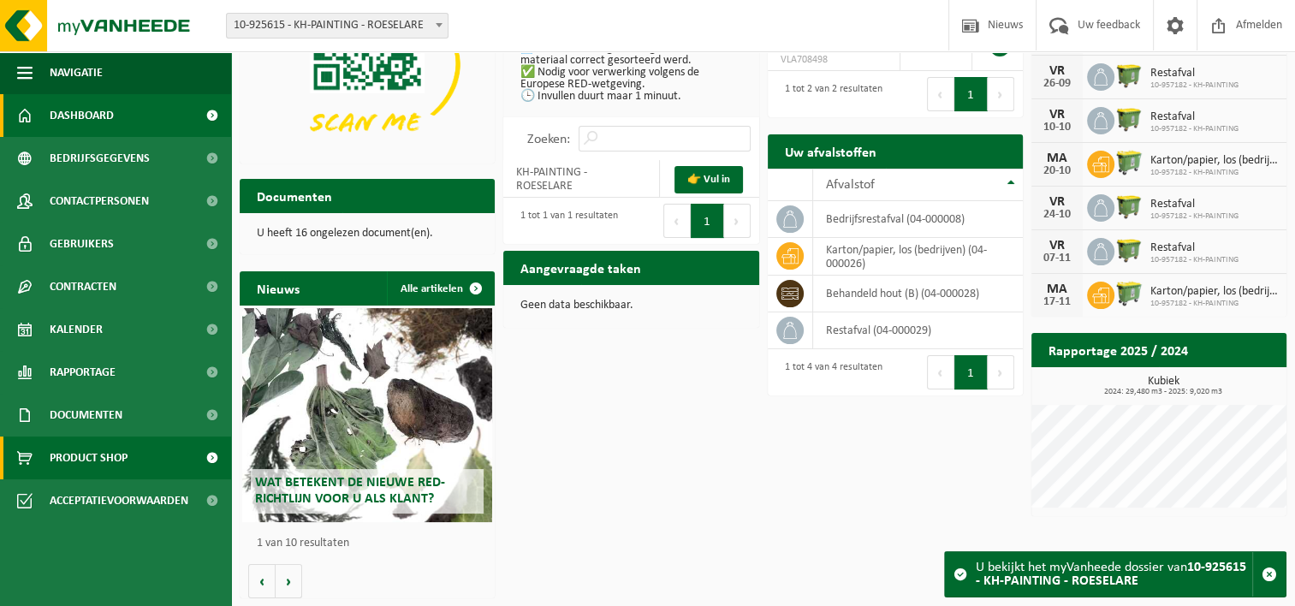
click at [213, 455] on span at bounding box center [212, 458] width 39 height 43
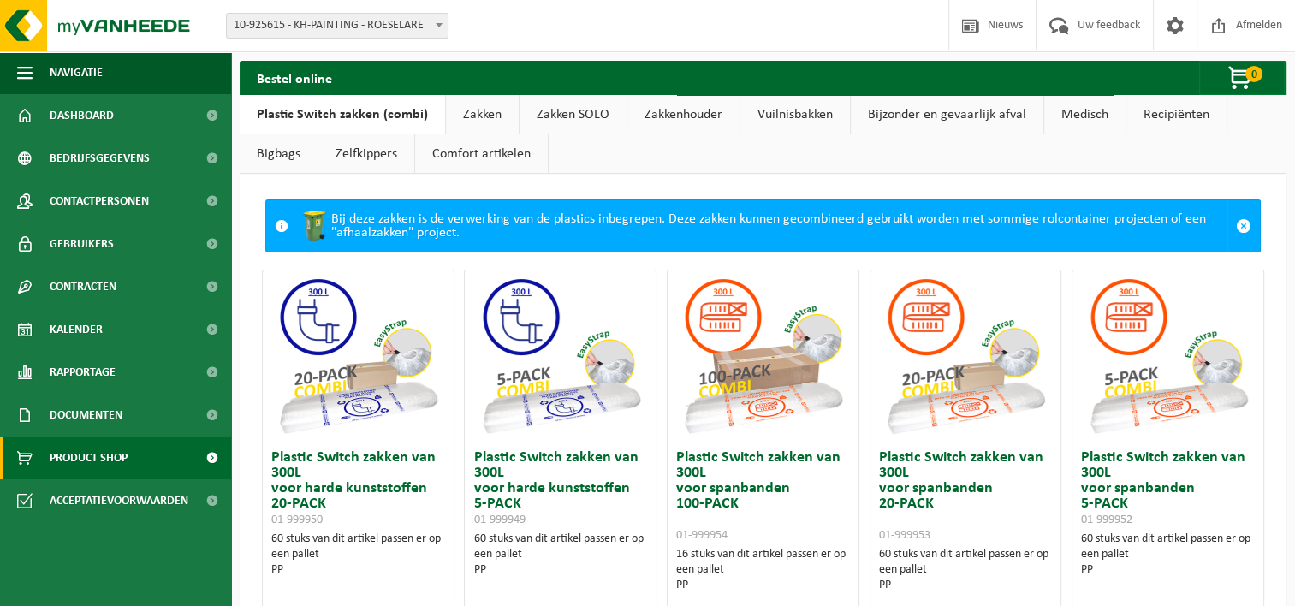
click at [993, 115] on link "Bijzonder en gevaarlijk afval" at bounding box center [947, 114] width 193 height 39
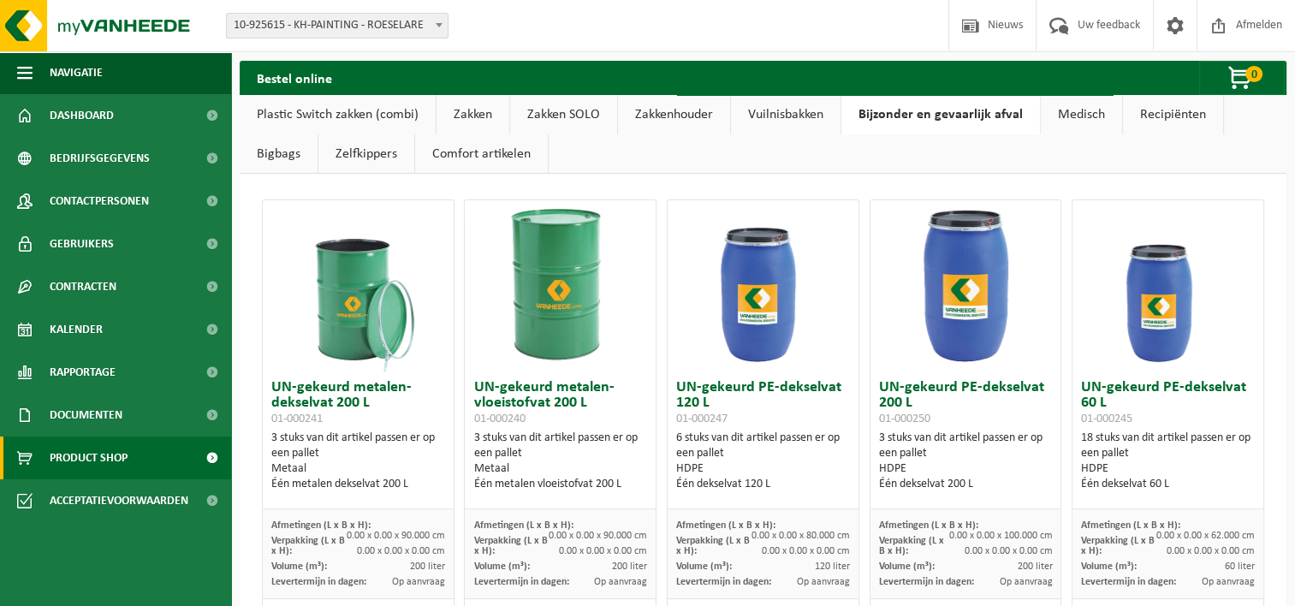
click at [786, 110] on link "Vuilnisbakken" at bounding box center [786, 114] width 110 height 39
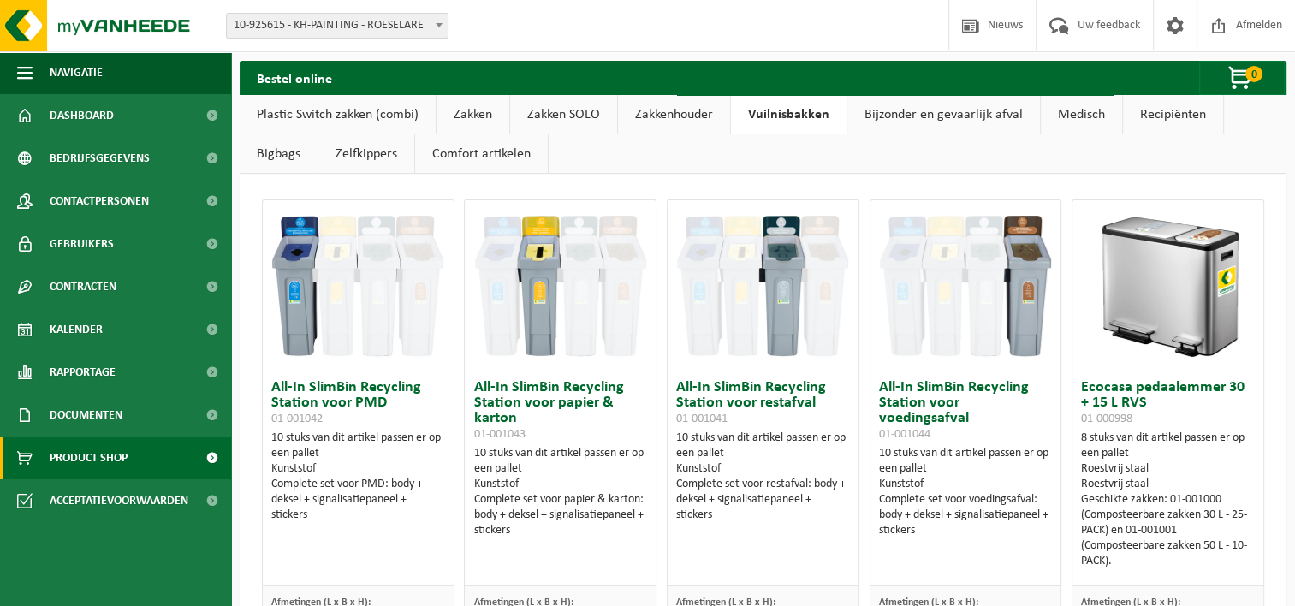
click at [363, 152] on link "Zelfkippers" at bounding box center [366, 153] width 96 height 39
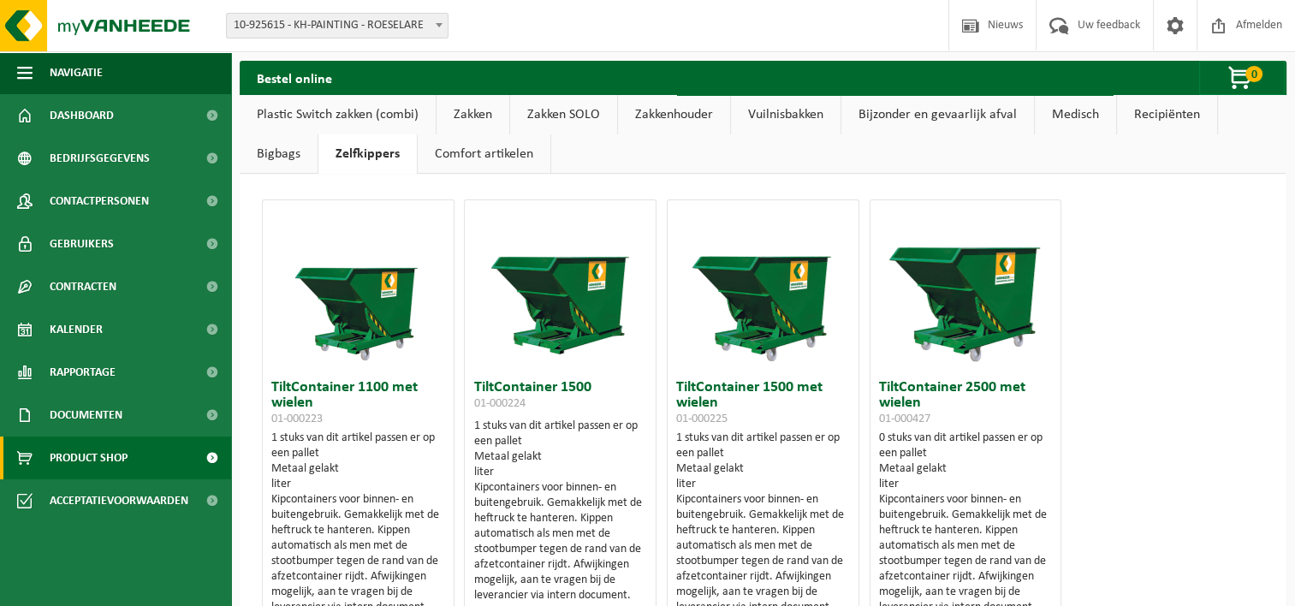
click at [487, 152] on link "Comfort artikelen" at bounding box center [484, 153] width 133 height 39
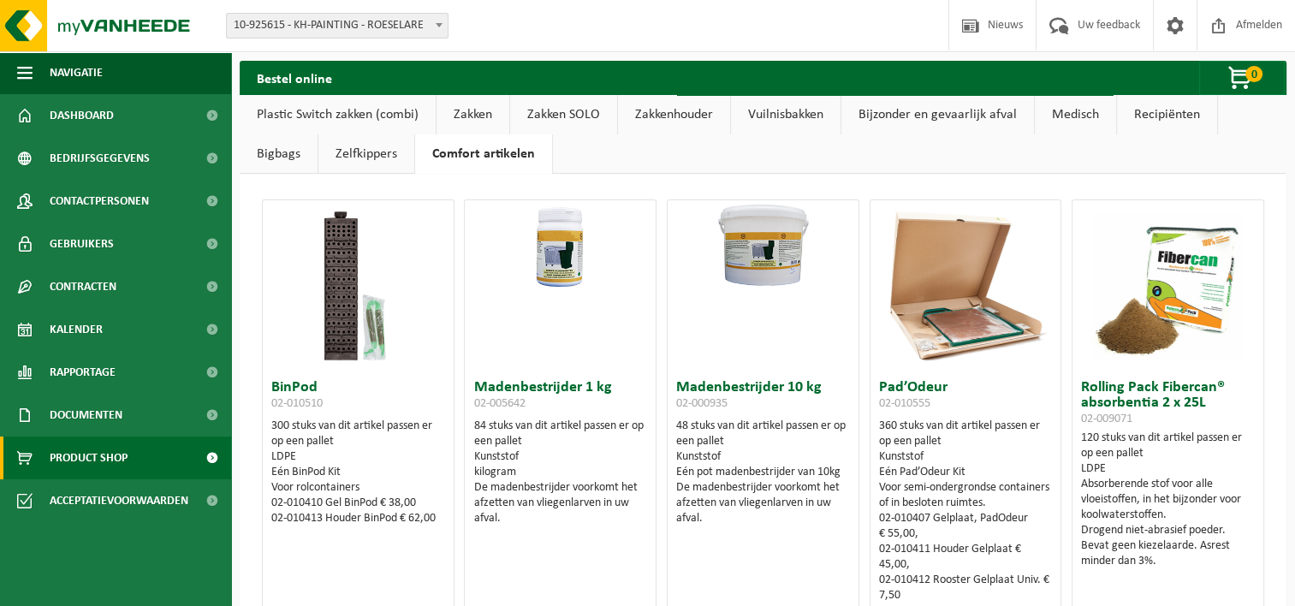
click at [1161, 115] on link "Recipiënten" at bounding box center [1167, 114] width 100 height 39
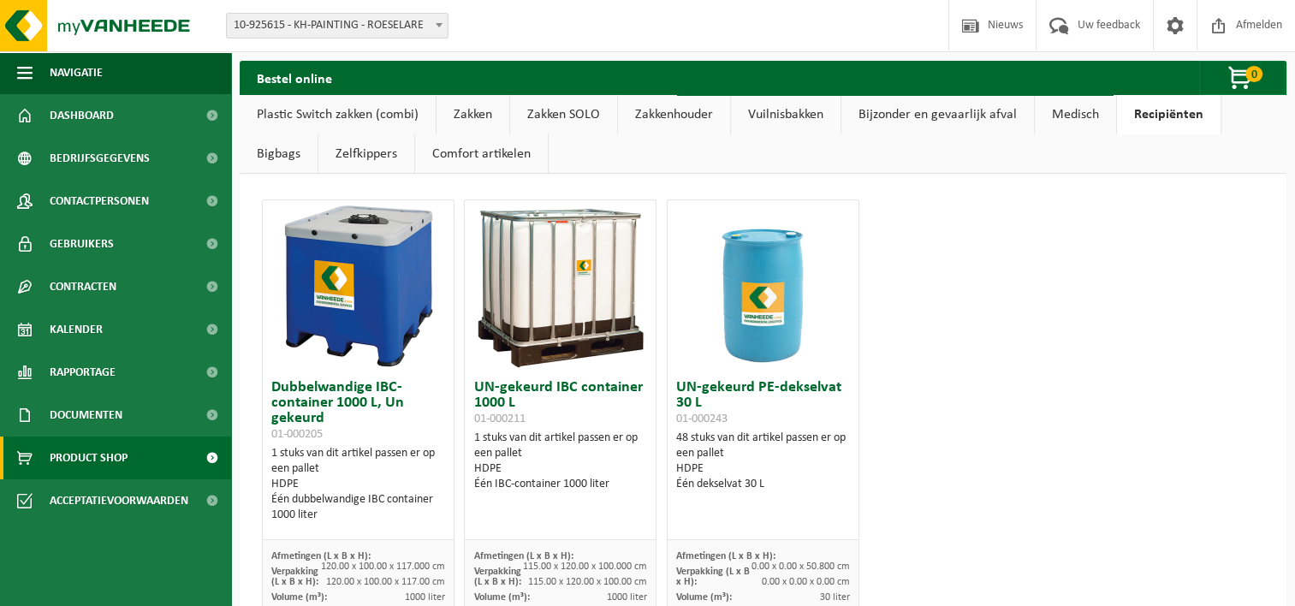
click at [1061, 113] on link "Medisch" at bounding box center [1075, 114] width 81 height 39
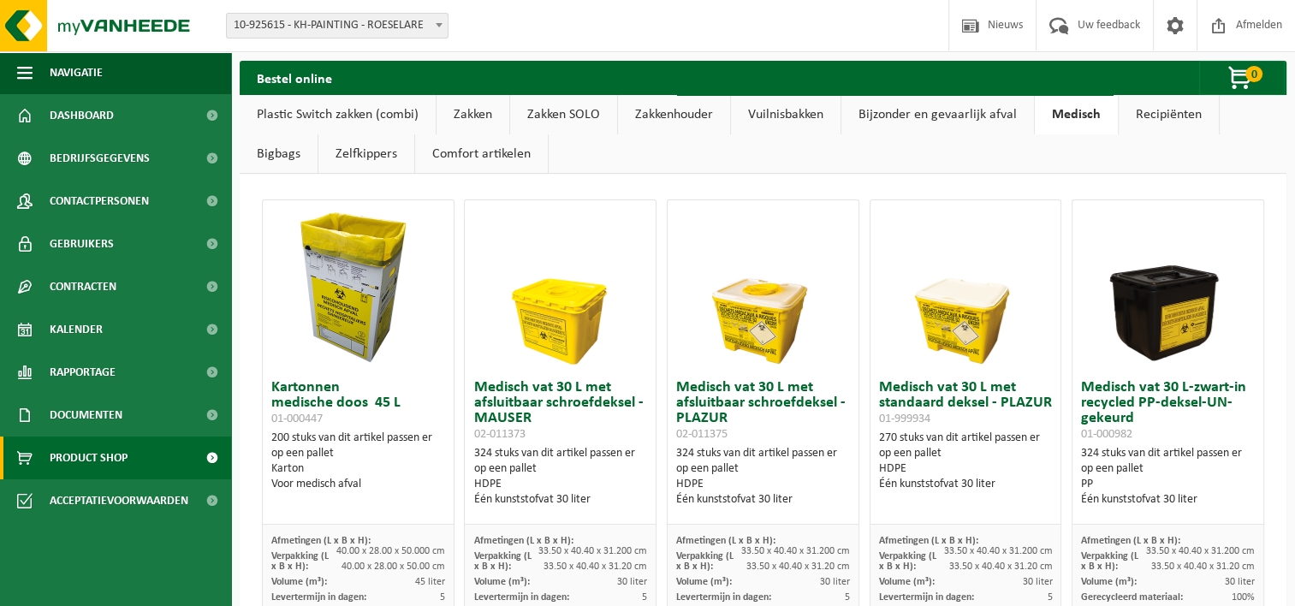
click at [996, 116] on link "Bijzonder en gevaarlijk afval" at bounding box center [937, 114] width 193 height 39
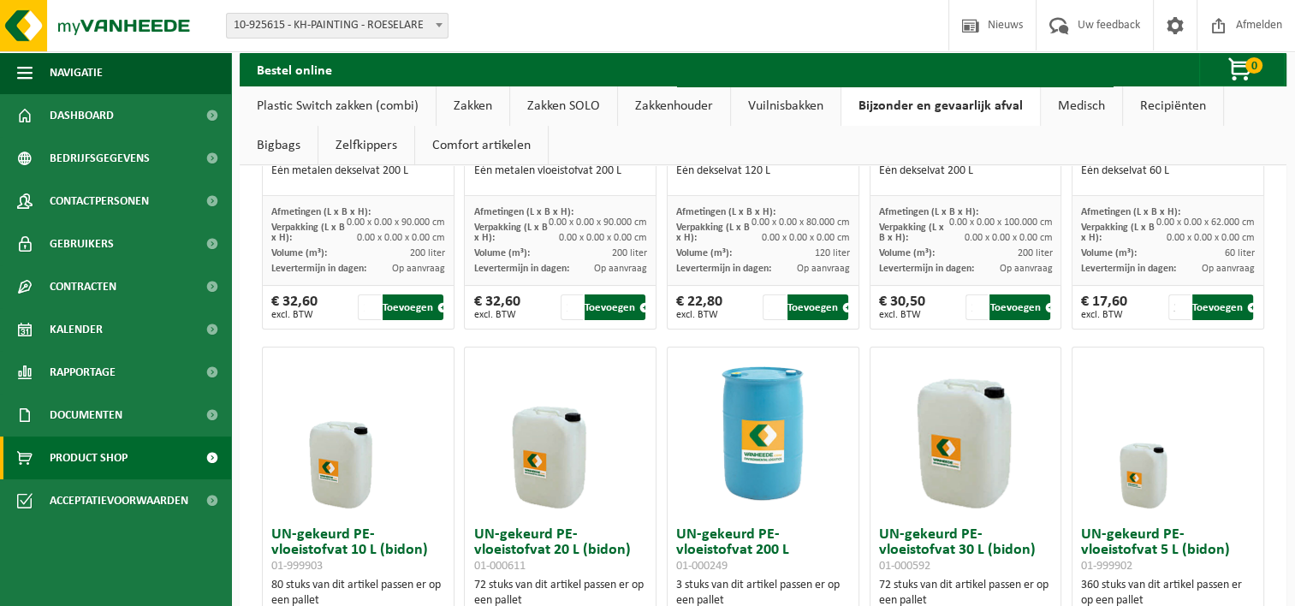
scroll to position [171, 0]
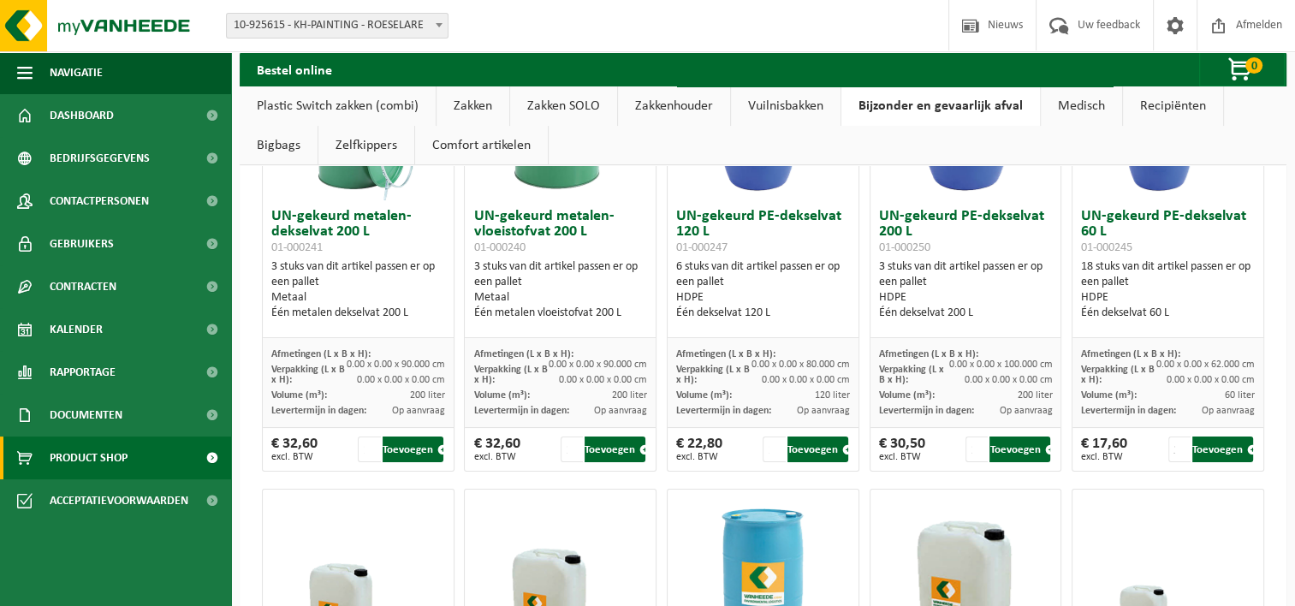
click at [794, 104] on link "Vuilnisbakken" at bounding box center [786, 105] width 110 height 39
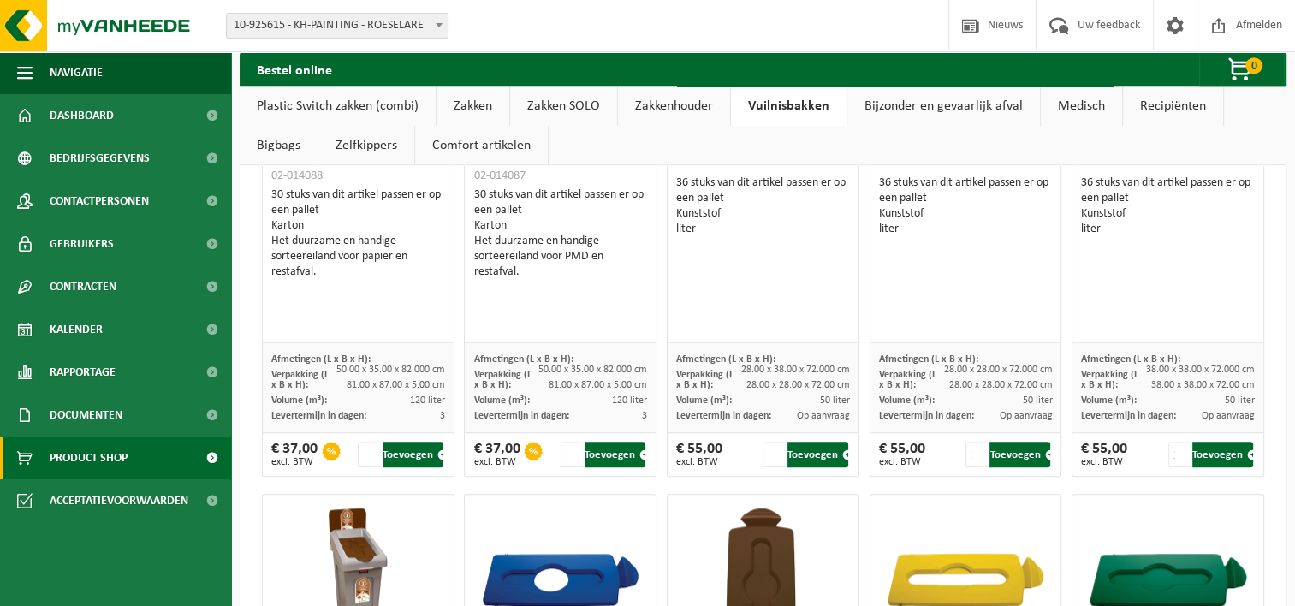
scroll to position [1455, 0]
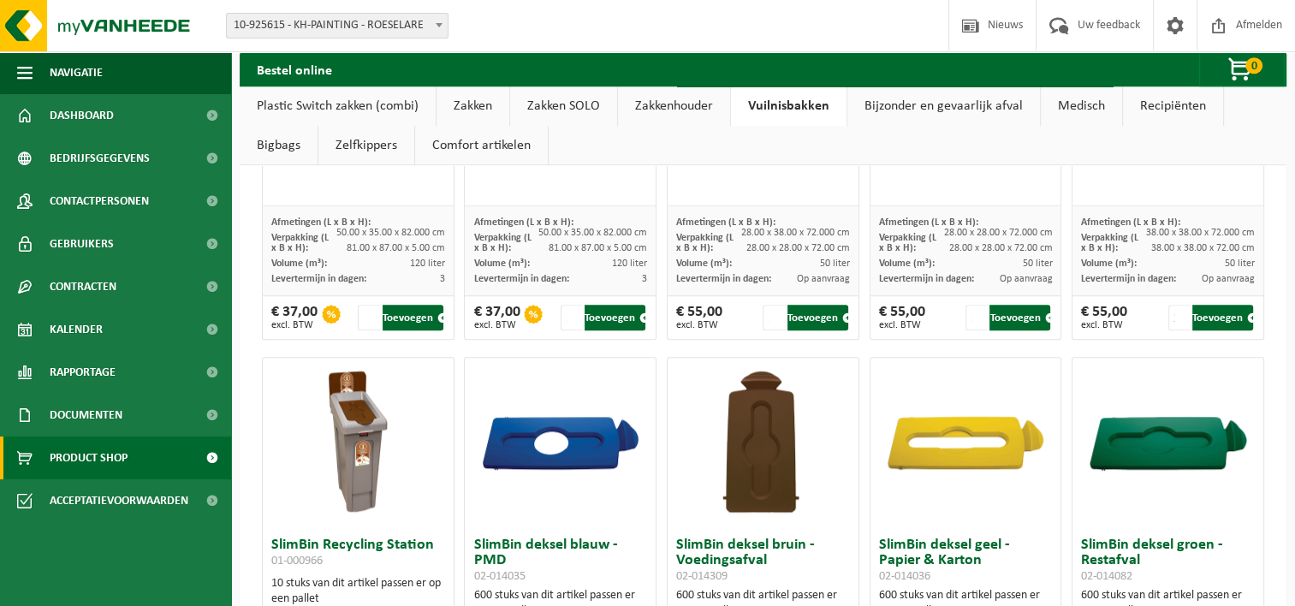
click at [697, 107] on link "Zakkenhouder" at bounding box center [674, 105] width 112 height 39
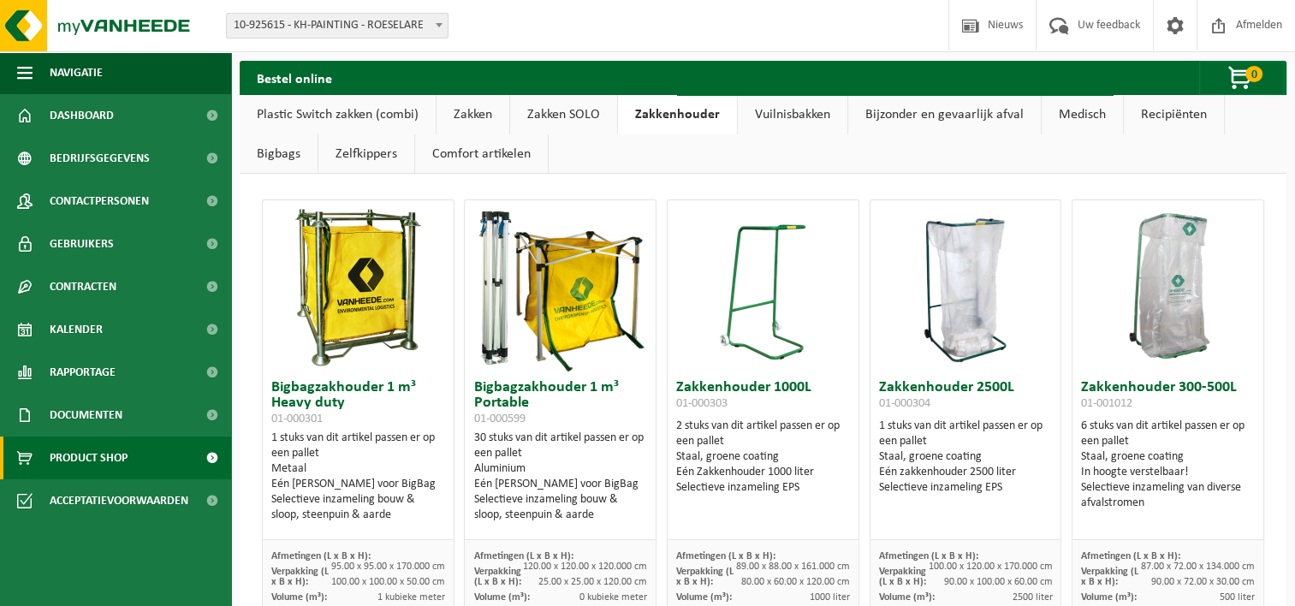
scroll to position [0, 0]
click at [288, 115] on link "Plastic Switch zakken (combi)" at bounding box center [338, 114] width 196 height 39
